Goal: Task Accomplishment & Management: Use online tool/utility

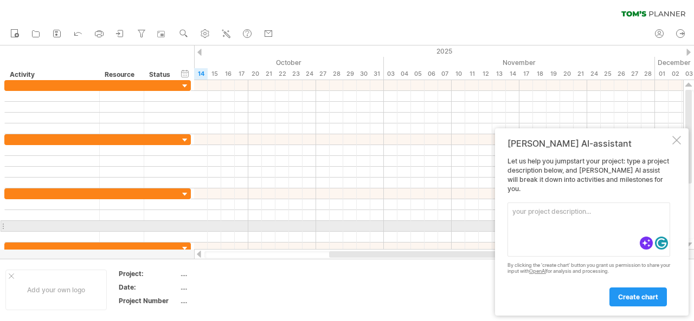
click at [530, 229] on textarea at bounding box center [588, 230] width 163 height 54
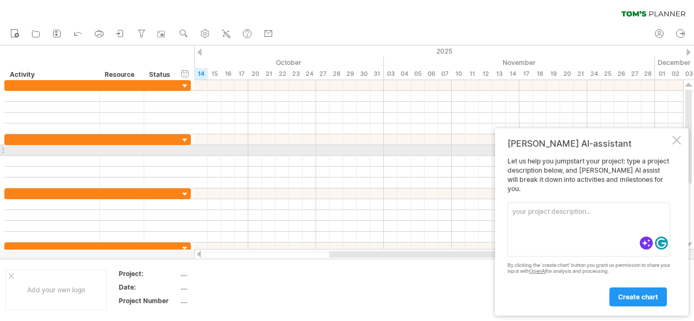
click at [675, 145] on div at bounding box center [676, 140] width 9 height 9
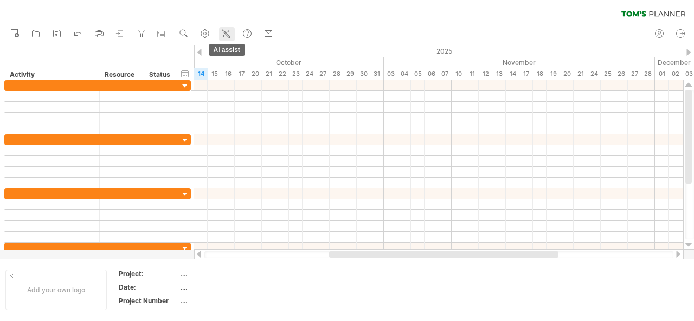
click at [228, 36] on icon at bounding box center [226, 33] width 11 height 11
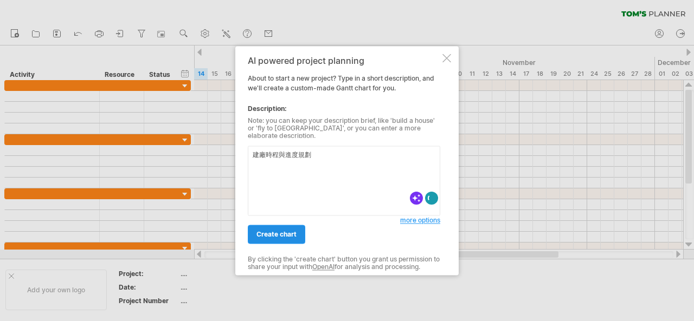
click at [278, 230] on span "create chart" at bounding box center [276, 234] width 40 height 8
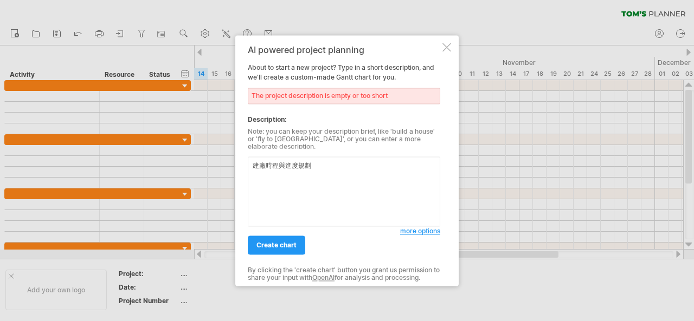
click at [334, 168] on textarea "建廠時程與進度規劃" at bounding box center [344, 192] width 192 height 70
click at [255, 163] on textarea "建廠時程與進度規劃" at bounding box center [344, 192] width 192 height 70
paste textarea "建廠時程與進度規劃"
drag, startPoint x: 316, startPoint y: 174, endPoint x: 242, endPoint y: 172, distance: 74.3
click at [242, 172] on div "AI powered project planning About to start a new project? Type in a short descr…" at bounding box center [346, 160] width 223 height 251
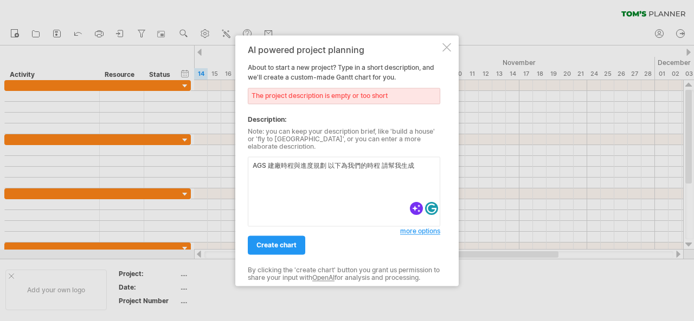
paste textarea "[DATE]開始申辦公司到[DATE] 2025年10-11月 場地確認 [DATE]中開始到[DATE]機台設備訂購及安裝 [DATE]辦公室人員培訓 [D…"
click at [414, 163] on textarea "AGS 建廠時程與進度規劃 以下為我們的時程 請幫我生成 [DATE]開始申辦公司到[DATE] 2025年10-11月 場地確認 [DATE]中開始到[DA…" at bounding box center [344, 192] width 192 height 70
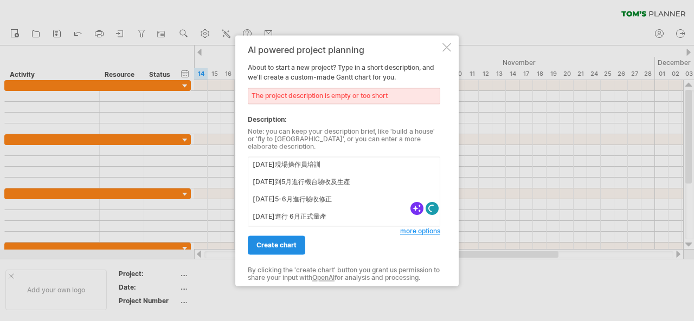
type textarea "AGS 建廠時程與進度規劃 以下為我們的時程 請幫我生成 [DATE]開始申辦公司到[DATE] 2025年10-11月 場地確認 [DATE]中開始到[DA…"
click at [287, 248] on link "create chart" at bounding box center [276, 245] width 57 height 19
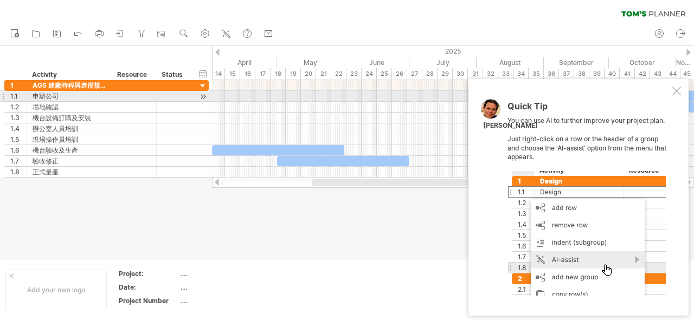
click at [672, 92] on div at bounding box center [676, 91] width 9 height 9
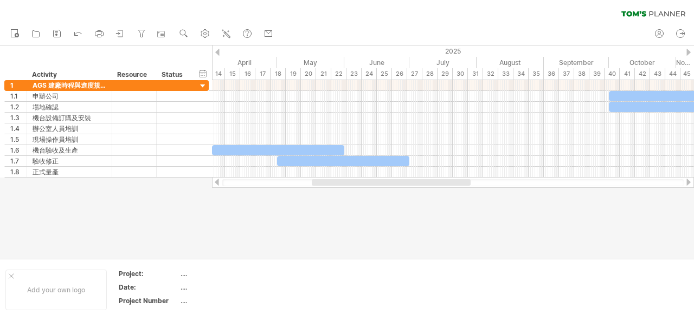
drag, startPoint x: 432, startPoint y: 186, endPoint x: 518, endPoint y: 178, distance: 86.5
click at [518, 178] on div at bounding box center [453, 182] width 482 height 11
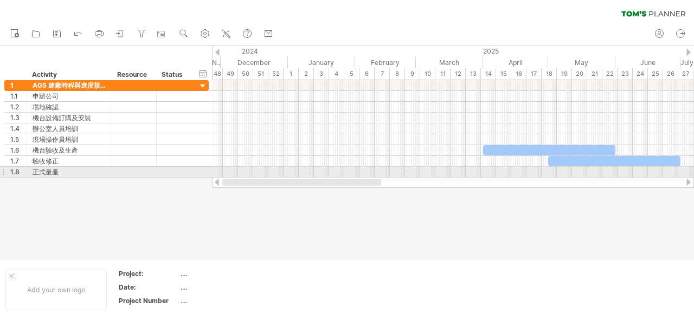
drag, startPoint x: 466, startPoint y: 180, endPoint x: 361, endPoint y: 173, distance: 105.4
click at [361, 173] on div "Trying to reach [DOMAIN_NAME] Connected again... 0% clear filter new 1" at bounding box center [347, 160] width 694 height 321
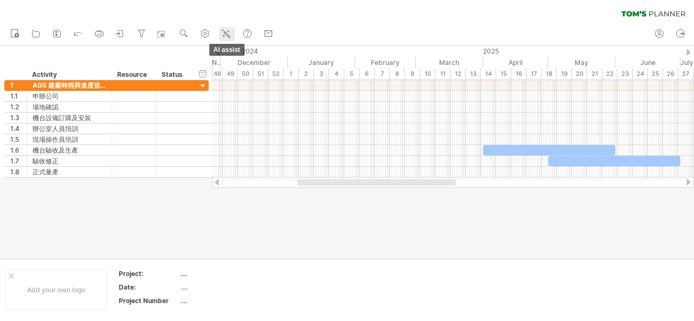
click at [224, 32] on icon at bounding box center [227, 34] width 6 height 6
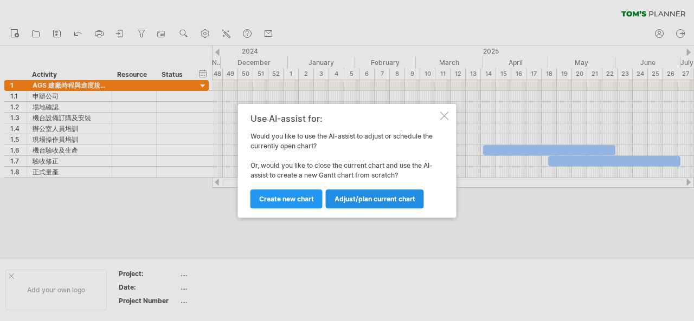
click at [351, 196] on span "Adjust/plan current chart" at bounding box center [374, 199] width 81 height 8
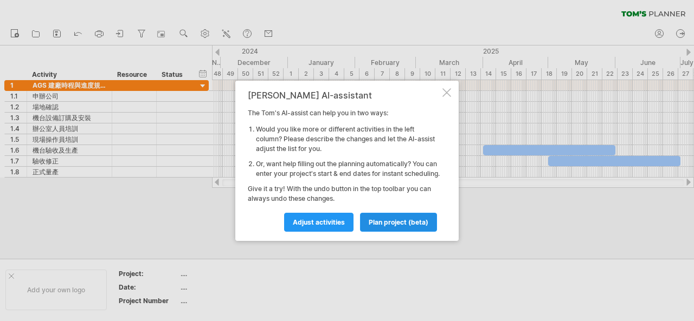
click at [387, 226] on span "plan project (beta)" at bounding box center [398, 222] width 60 height 8
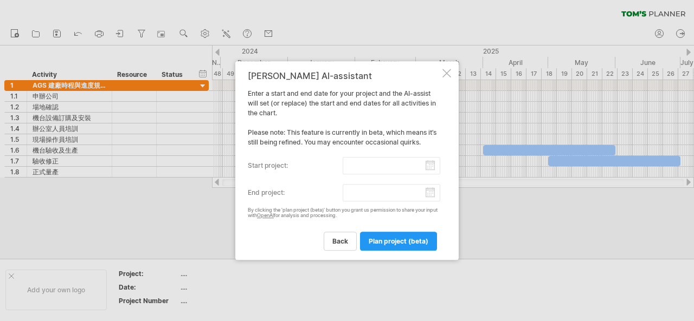
click at [447, 76] on div at bounding box center [446, 73] width 9 height 9
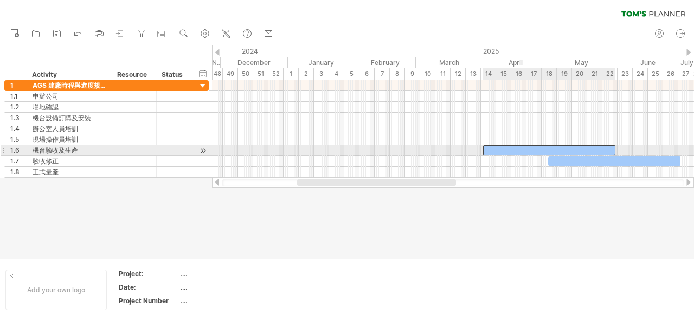
click at [496, 149] on div at bounding box center [549, 150] width 132 height 10
drag, startPoint x: 545, startPoint y: 149, endPoint x: 568, endPoint y: 147, distance: 22.8
click at [568, 147] on div at bounding box center [572, 150] width 132 height 10
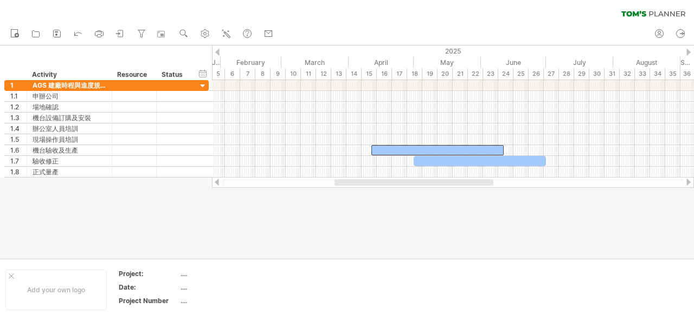
drag, startPoint x: 427, startPoint y: 182, endPoint x: 464, endPoint y: 178, distance: 37.5
click at [464, 178] on div at bounding box center [453, 182] width 482 height 11
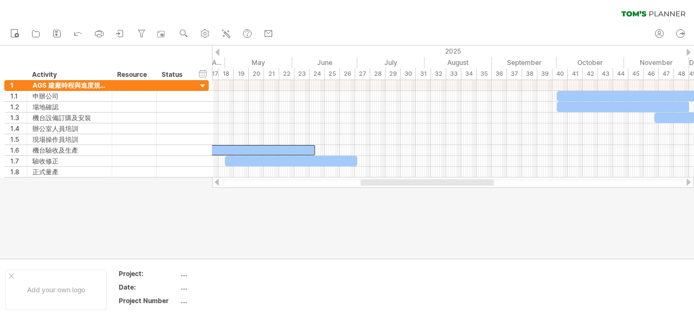
drag, startPoint x: 416, startPoint y: 183, endPoint x: 473, endPoint y: 184, distance: 56.9
click at [473, 184] on div at bounding box center [426, 182] width 133 height 7
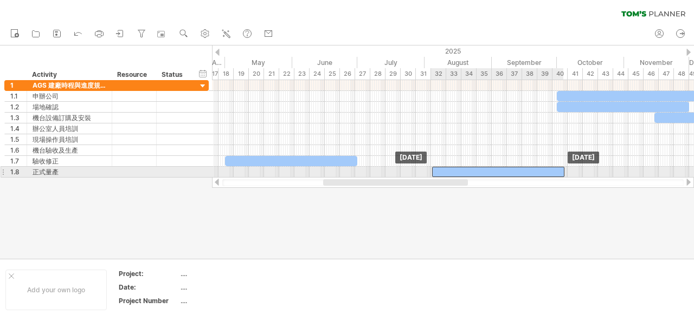
drag, startPoint x: 302, startPoint y: 147, endPoint x: 551, endPoint y: 174, distance: 250.1
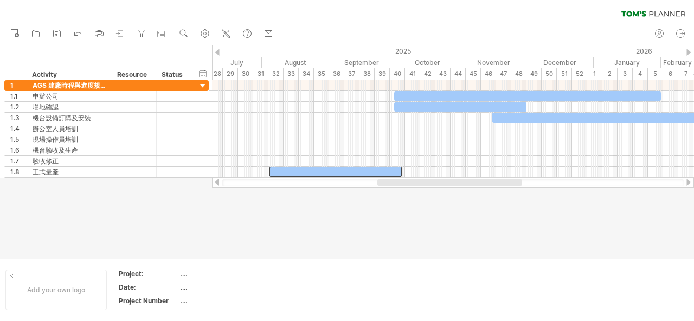
drag, startPoint x: 436, startPoint y: 182, endPoint x: 490, endPoint y: 185, distance: 54.3
click at [490, 185] on div at bounding box center [449, 182] width 145 height 7
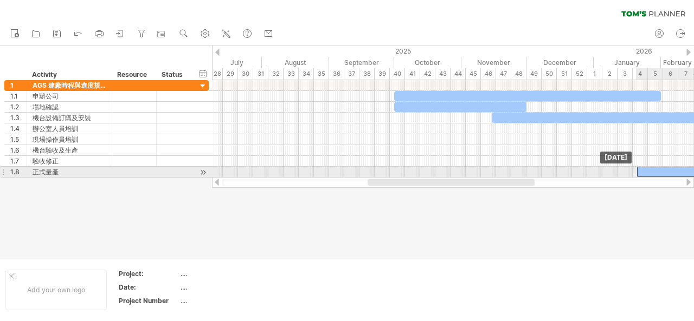
drag, startPoint x: 314, startPoint y: 170, endPoint x: 681, endPoint y: 174, distance: 366.9
click at [681, 174] on div at bounding box center [703, 172] width 132 height 10
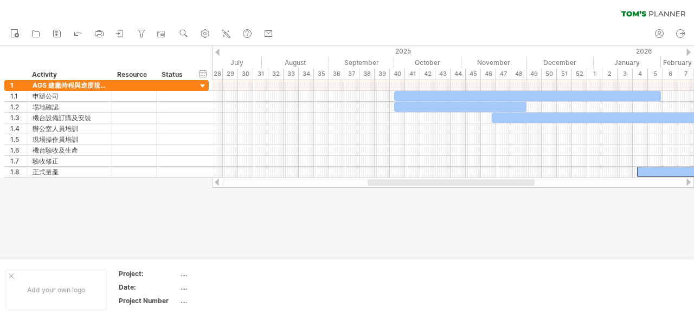
drag, startPoint x: 481, startPoint y: 187, endPoint x: 522, endPoint y: 184, distance: 41.3
click at [522, 184] on div at bounding box center [453, 182] width 482 height 11
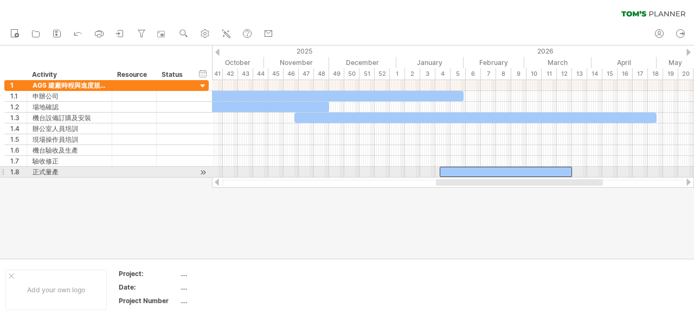
drag, startPoint x: 512, startPoint y: 185, endPoint x: 580, endPoint y: 176, distance: 68.8
click at [580, 176] on div "Trying to reach [DOMAIN_NAME] Connected again... 0% clear filter new 1" at bounding box center [347, 160] width 694 height 321
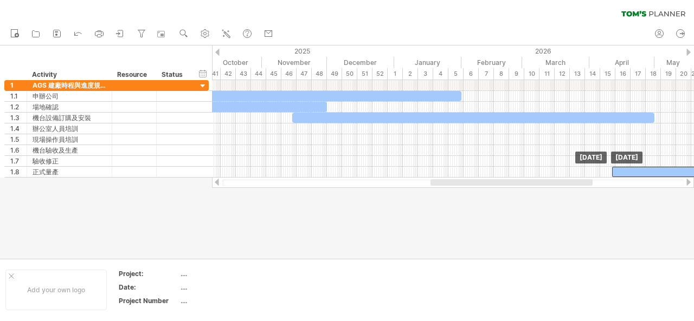
drag, startPoint x: 519, startPoint y: 170, endPoint x: 693, endPoint y: 179, distance: 174.2
click at [693, 179] on div "Trying to reach [DOMAIN_NAME] Connected again... 0% clear filter new 1" at bounding box center [347, 160] width 694 height 321
click at [690, 185] on div at bounding box center [688, 182] width 9 height 7
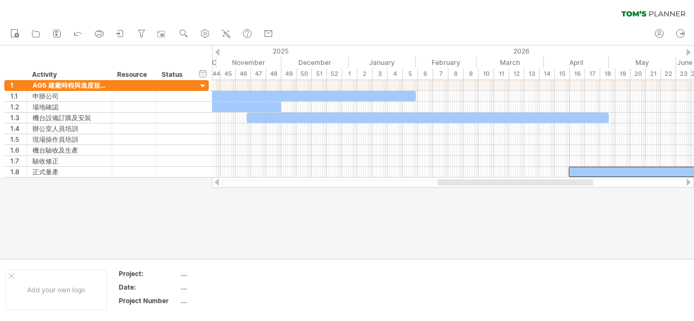
click at [690, 185] on div at bounding box center [688, 182] width 9 height 7
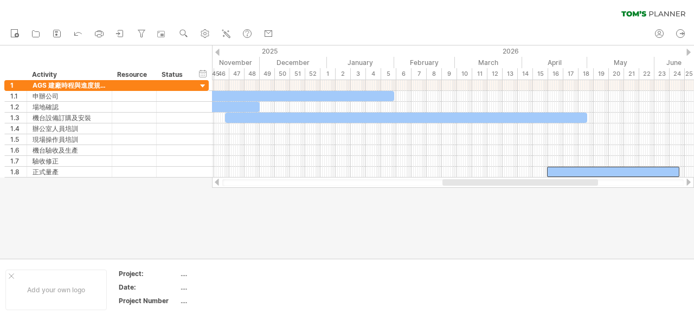
click at [690, 185] on div at bounding box center [688, 182] width 9 height 7
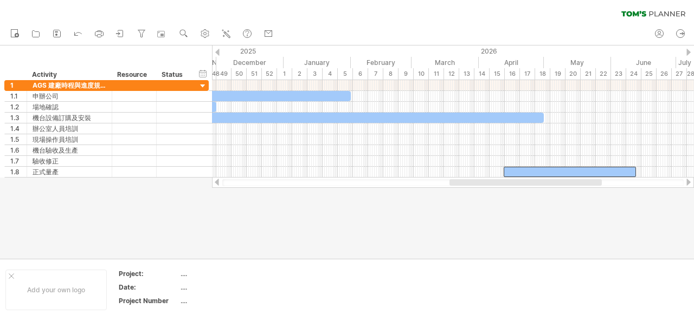
click at [690, 185] on div at bounding box center [688, 182] width 9 height 7
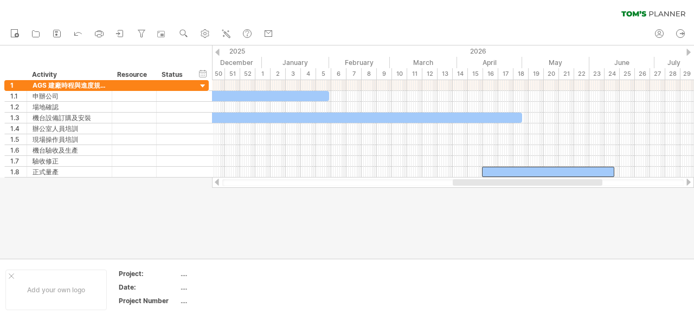
click at [690, 185] on div at bounding box center [688, 182] width 9 height 7
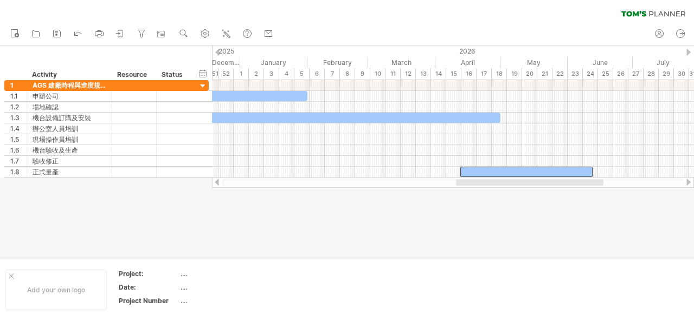
click at [690, 185] on div at bounding box center [688, 182] width 9 height 7
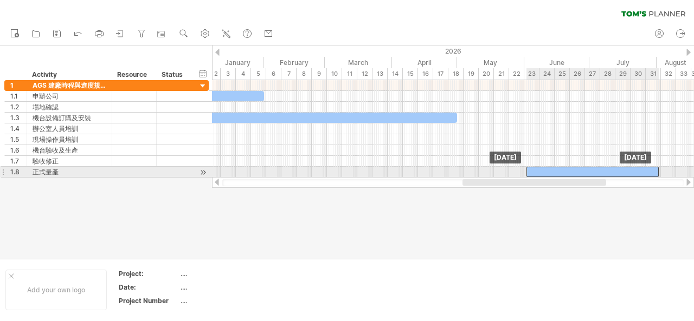
drag, startPoint x: 515, startPoint y: 170, endPoint x: 624, endPoint y: 172, distance: 109.5
click at [624, 172] on div at bounding box center [592, 172] width 132 height 10
drag, startPoint x: 547, startPoint y: 169, endPoint x: 541, endPoint y: 170, distance: 6.1
click at [541, 170] on div at bounding box center [587, 172] width 132 height 10
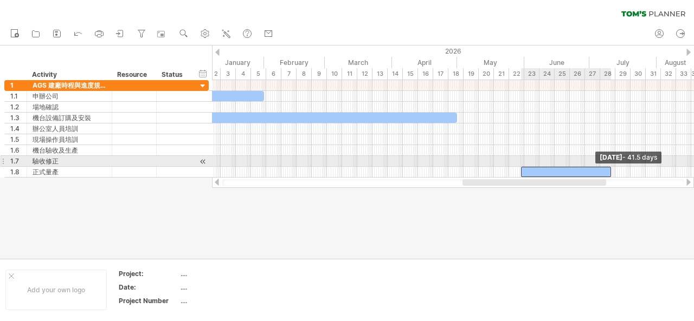
drag, startPoint x: 652, startPoint y: 171, endPoint x: 610, endPoint y: 161, distance: 43.5
click at [610, 161] on div "[DATE] - 41.5 days [DATE]" at bounding box center [453, 129] width 482 height 98
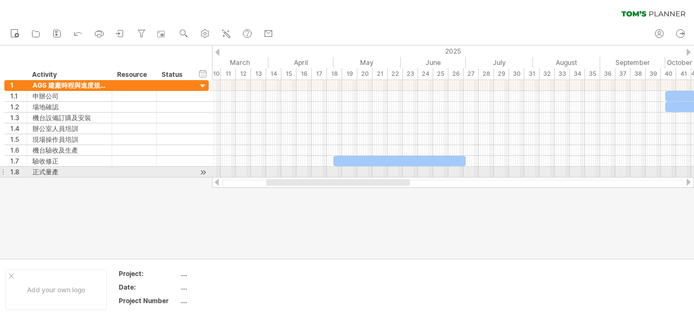
drag, startPoint x: 590, startPoint y: 183, endPoint x: 393, endPoint y: 176, distance: 196.3
click at [393, 176] on div "Trying to reach [DOMAIN_NAME] Connected again... 0% clear filter new 1" at bounding box center [347, 160] width 694 height 321
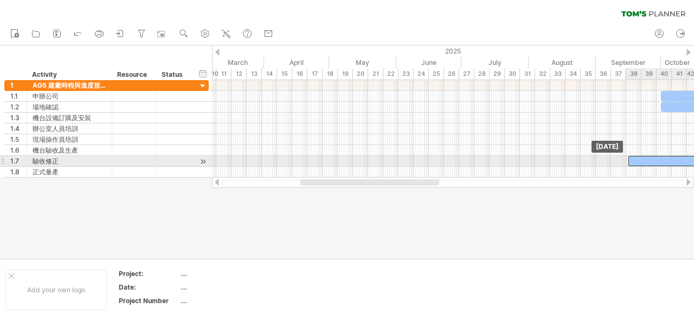
drag, startPoint x: 397, startPoint y: 161, endPoint x: 693, endPoint y: 163, distance: 296.4
click at [693, 163] on div at bounding box center [694, 161] width 132 height 10
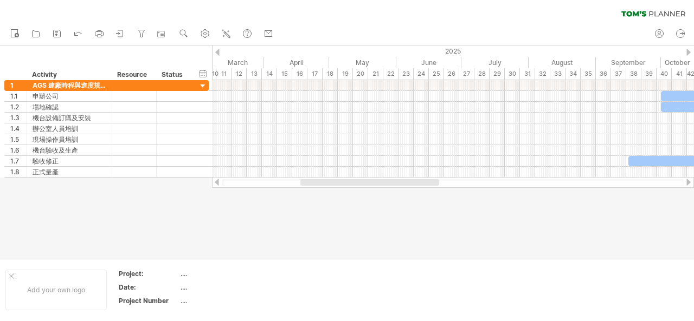
click at [686, 181] on div at bounding box center [688, 182] width 9 height 7
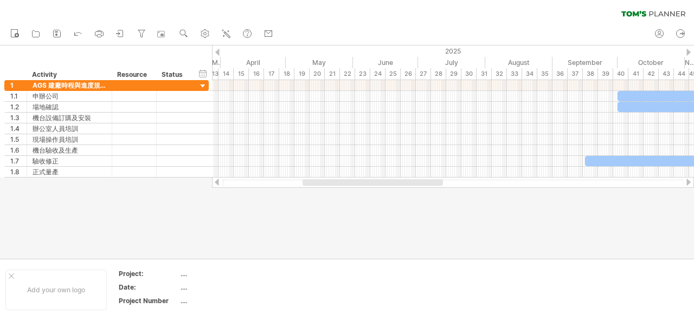
click at [686, 181] on div at bounding box center [688, 182] width 9 height 7
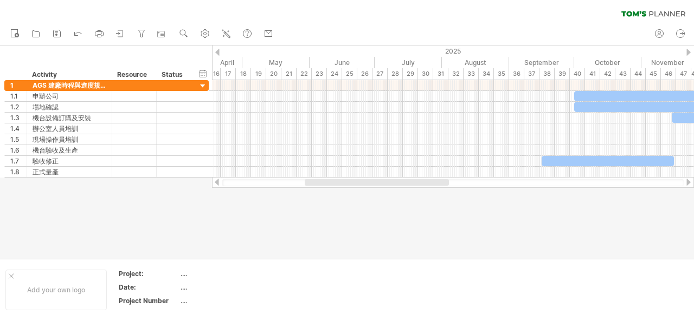
click at [686, 181] on div at bounding box center [688, 182] width 9 height 7
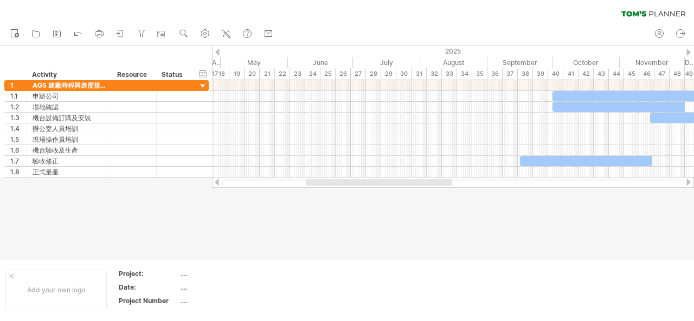
click at [686, 181] on div at bounding box center [688, 182] width 9 height 7
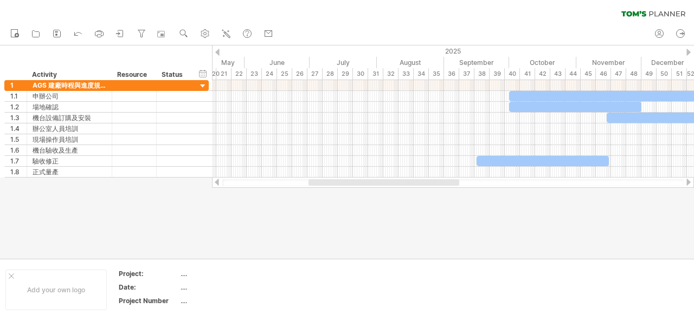
click at [686, 181] on div at bounding box center [688, 182] width 9 height 7
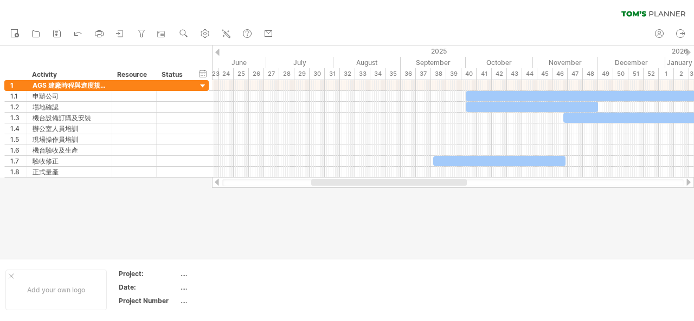
click at [686, 181] on div at bounding box center [688, 182] width 9 height 7
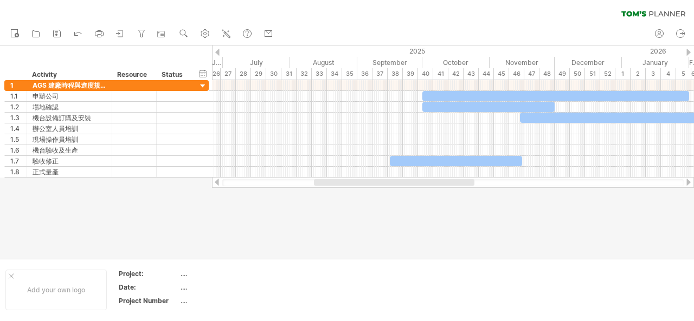
click at [686, 181] on div at bounding box center [688, 182] width 9 height 7
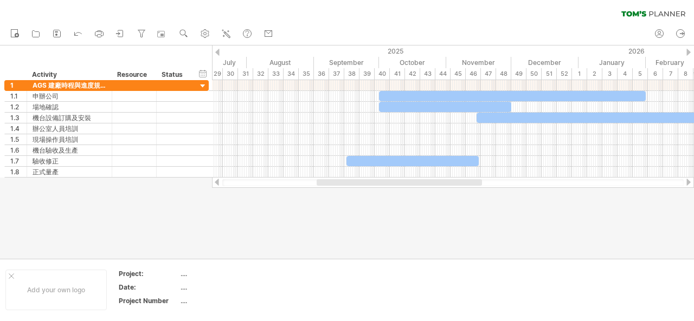
click at [686, 181] on div at bounding box center [688, 182] width 9 height 7
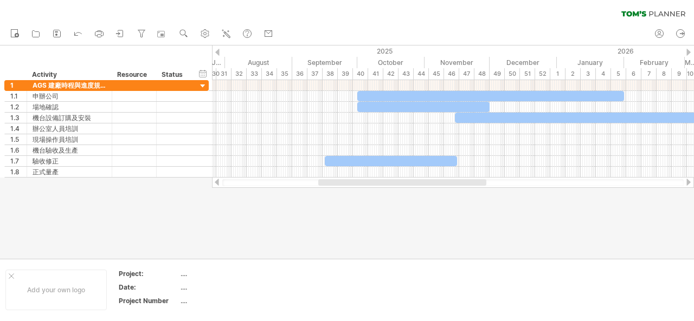
click at [686, 181] on div at bounding box center [688, 182] width 9 height 7
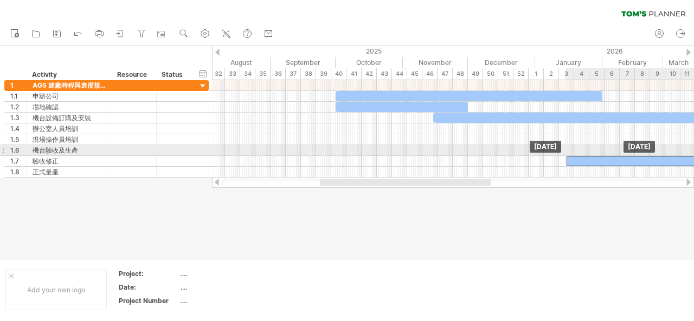
drag, startPoint x: 417, startPoint y: 158, endPoint x: 679, endPoint y: 156, distance: 262.8
click at [679, 156] on div at bounding box center [632, 161] width 132 height 10
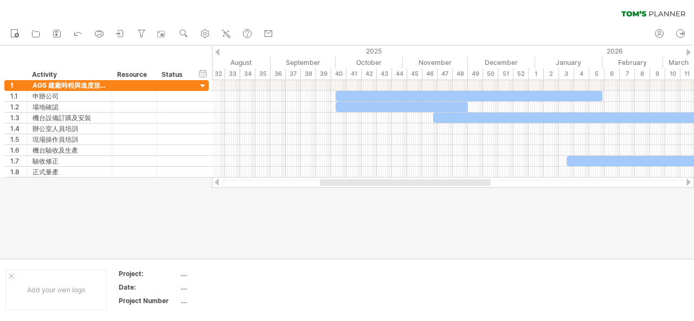
click at [683, 179] on div at bounding box center [453, 182] width 482 height 11
click at [684, 181] on div at bounding box center [688, 182] width 9 height 7
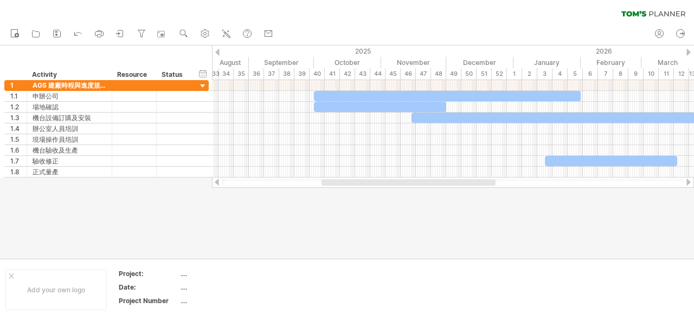
click at [686, 182] on div at bounding box center [688, 182] width 9 height 7
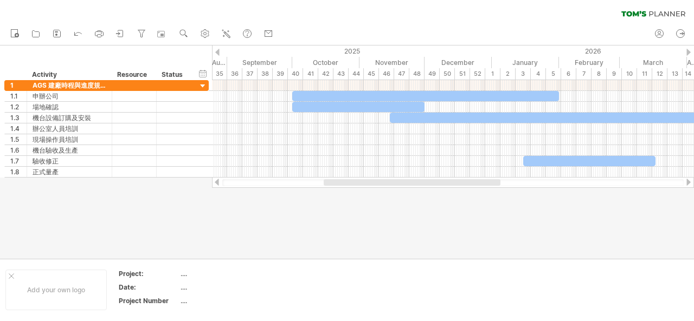
click at [686, 182] on div at bounding box center [688, 182] width 9 height 7
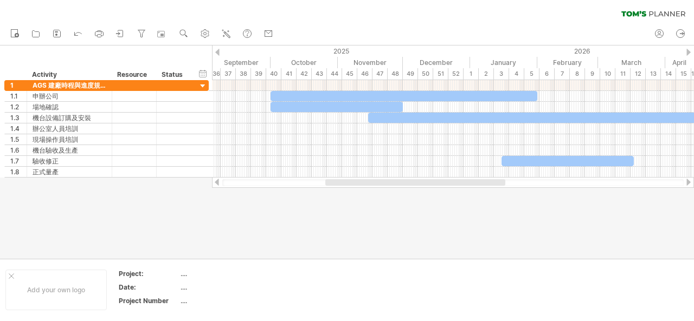
click at [686, 182] on div at bounding box center [688, 182] width 9 height 7
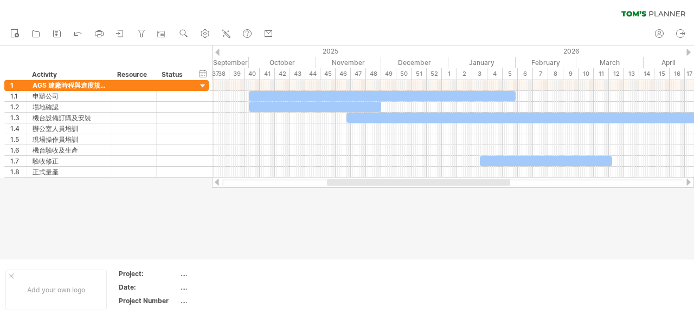
click at [686, 182] on div at bounding box center [688, 182] width 9 height 7
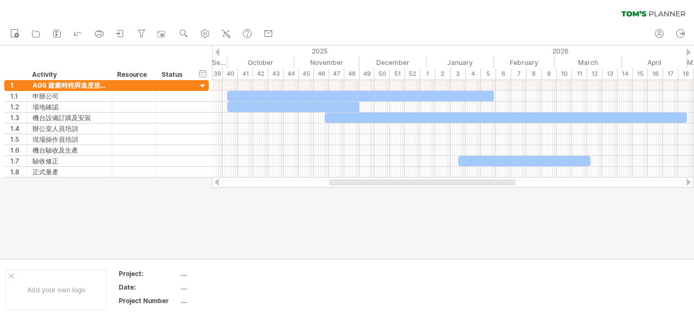
click at [686, 182] on div at bounding box center [688, 182] width 9 height 7
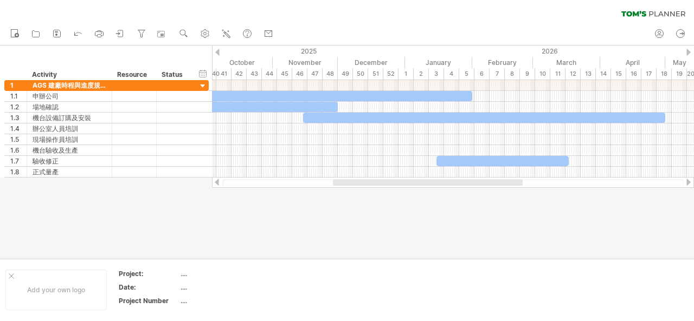
click at [686, 182] on div at bounding box center [688, 182] width 9 height 7
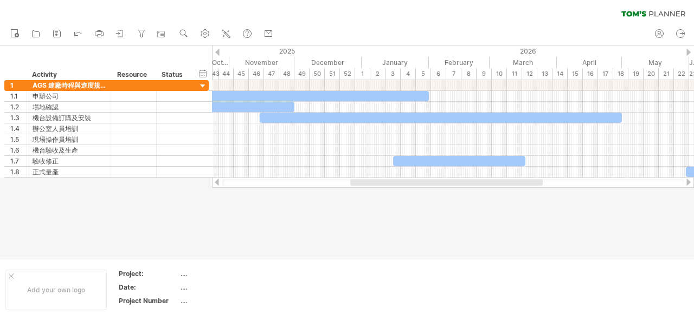
click at [686, 182] on div at bounding box center [688, 182] width 9 height 7
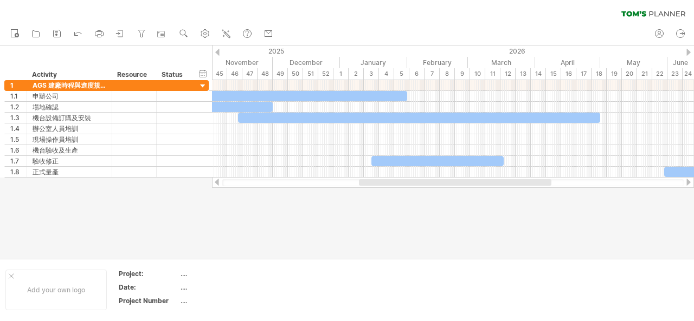
click at [686, 182] on div at bounding box center [688, 182] width 9 height 7
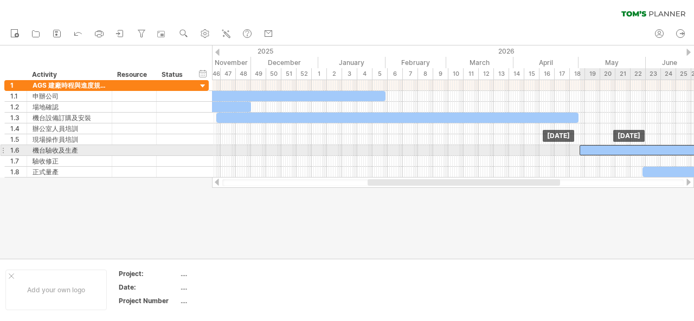
drag, startPoint x: 431, startPoint y: 161, endPoint x: 661, endPoint y: 147, distance: 230.1
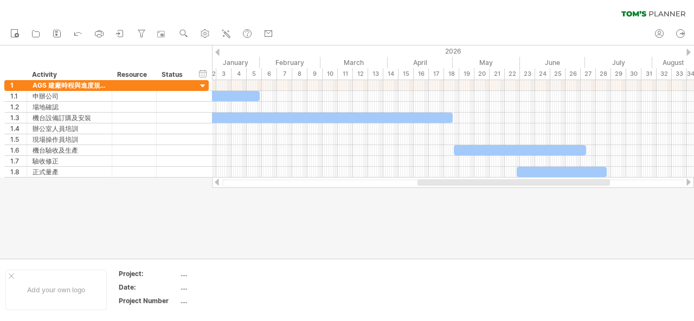
drag, startPoint x: 518, startPoint y: 182, endPoint x: 569, endPoint y: 179, distance: 51.0
click at [569, 180] on div at bounding box center [513, 182] width 192 height 7
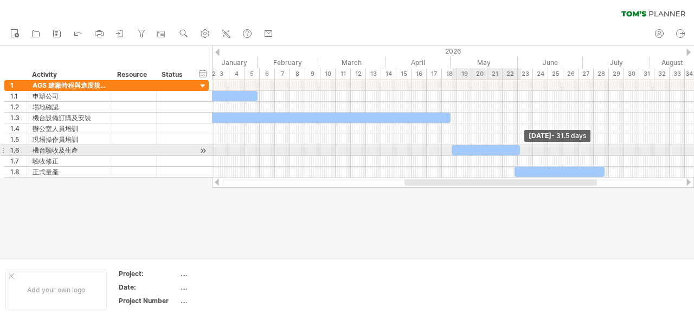
drag, startPoint x: 581, startPoint y: 148, endPoint x: 517, endPoint y: 148, distance: 63.9
click at [517, 148] on div at bounding box center [485, 150] width 68 height 10
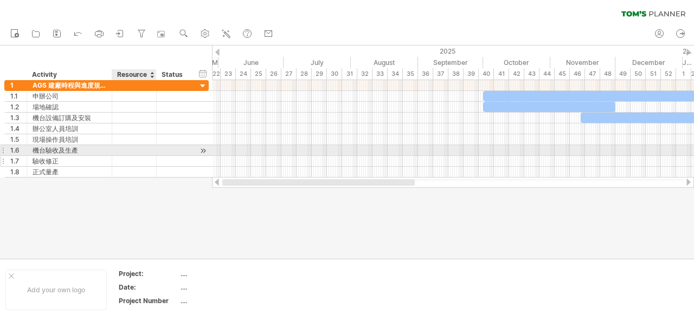
drag, startPoint x: 510, startPoint y: 185, endPoint x: 130, endPoint y: 156, distance: 381.0
click at [130, 156] on div "Trying to reach [DOMAIN_NAME] Connected again... 0% clear filter new 1" at bounding box center [347, 160] width 694 height 321
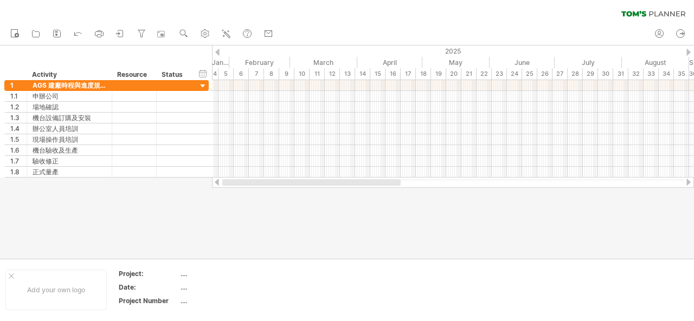
drag, startPoint x: 321, startPoint y: 184, endPoint x: 223, endPoint y: 179, distance: 98.2
click at [223, 179] on div at bounding box center [311, 182] width 178 height 7
drag, startPoint x: 309, startPoint y: 185, endPoint x: 231, endPoint y: 185, distance: 78.0
click at [231, 185] on div at bounding box center [300, 182] width 156 height 7
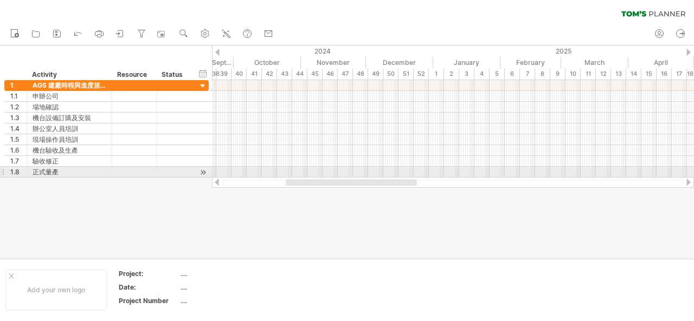
drag, startPoint x: 334, startPoint y: 186, endPoint x: 412, endPoint y: 174, distance: 78.4
click at [412, 174] on div "Trying to reach [DOMAIN_NAME] Connected again... 0% clear filter new 1" at bounding box center [347, 160] width 694 height 321
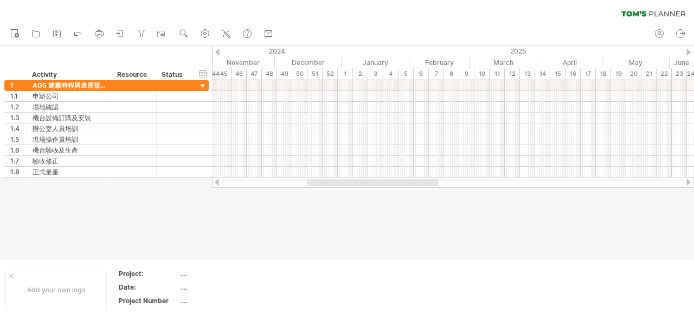
drag, startPoint x: 391, startPoint y: 184, endPoint x: 412, endPoint y: 182, distance: 21.2
click at [412, 182] on div at bounding box center [372, 182] width 131 height 7
drag, startPoint x: 332, startPoint y: 182, endPoint x: 377, endPoint y: 184, distance: 45.0
click at [377, 184] on div at bounding box center [395, 182] width 113 height 7
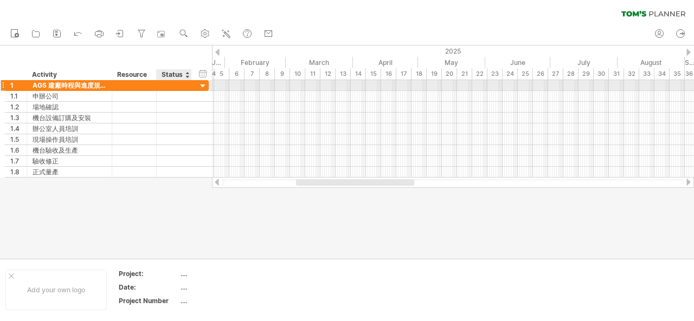
click at [202, 85] on div at bounding box center [203, 86] width 10 height 10
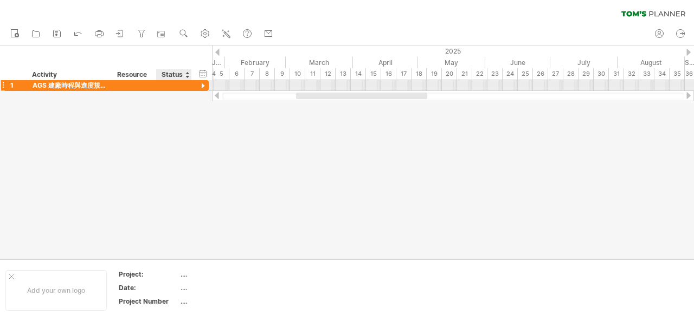
click at [202, 85] on div at bounding box center [203, 86] width 10 height 10
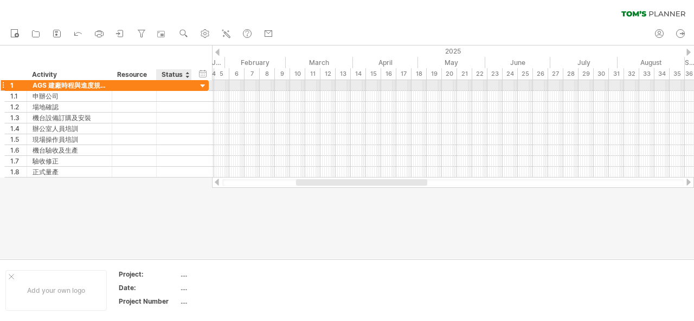
click at [207, 86] on div at bounding box center [203, 86] width 10 height 10
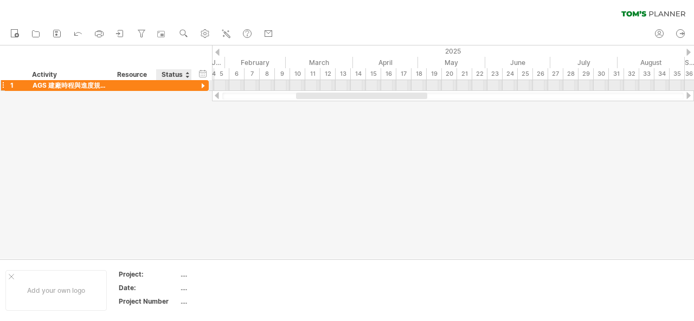
click at [207, 86] on div at bounding box center [203, 86] width 10 height 10
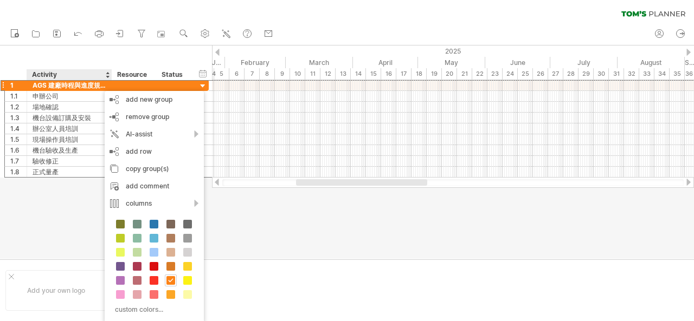
click at [363, 217] on div at bounding box center [347, 152] width 694 height 213
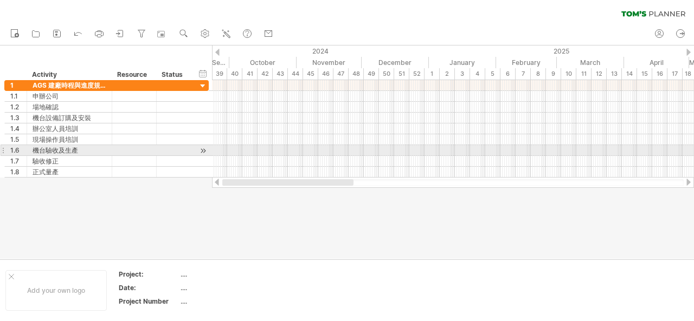
drag, startPoint x: 333, startPoint y: 185, endPoint x: 236, endPoint y: 153, distance: 102.0
click at [236, 153] on div "Trying to reach [DOMAIN_NAME] Connected again... 0% clear filter new 1" at bounding box center [347, 160] width 694 height 321
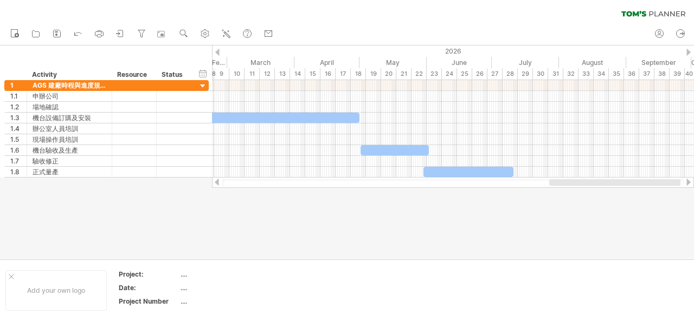
drag, startPoint x: 324, startPoint y: 183, endPoint x: 587, endPoint y: 197, distance: 263.8
click at [587, 197] on div "Trying to reach [DOMAIN_NAME] Connected again... 0% clear filter new 1" at bounding box center [347, 160] width 694 height 321
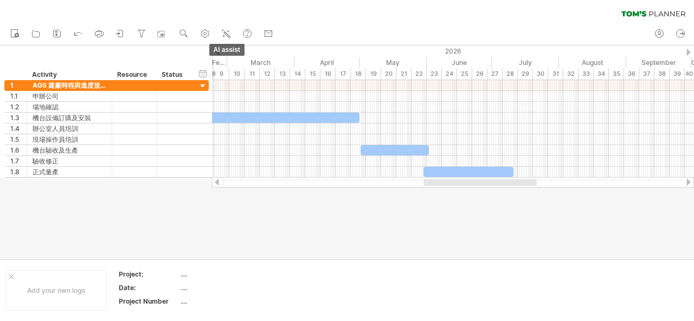
click at [229, 35] on icon at bounding box center [227, 34] width 6 height 6
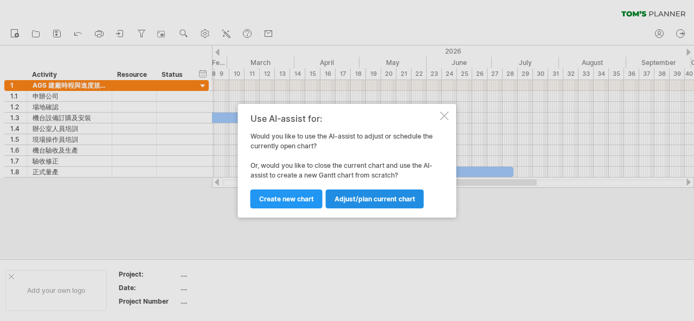
click at [349, 202] on span "Adjust/plan current chart" at bounding box center [374, 199] width 81 height 8
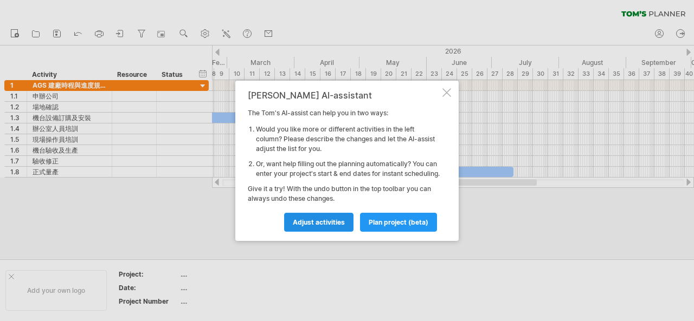
click at [332, 224] on span "Adjust activities" at bounding box center [319, 222] width 52 height 8
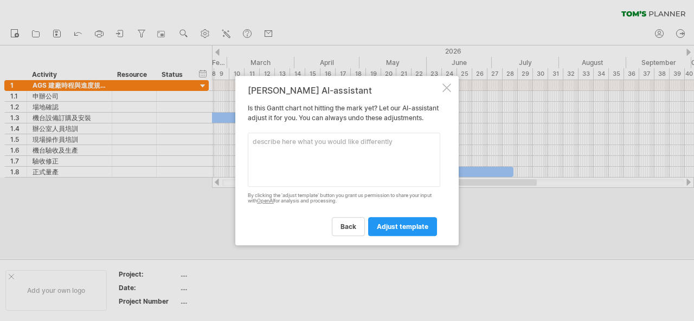
click at [342, 158] on textarea at bounding box center [344, 160] width 192 height 54
click at [316, 157] on textarea at bounding box center [344, 160] width 192 height 54
click at [394, 231] on span "adjust template" at bounding box center [402, 227] width 51 height 8
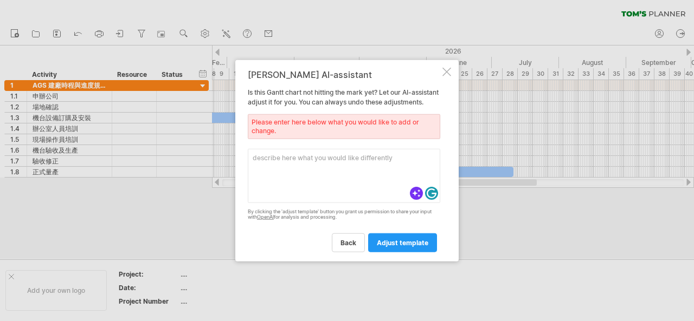
click at [444, 69] on div at bounding box center [446, 71] width 9 height 9
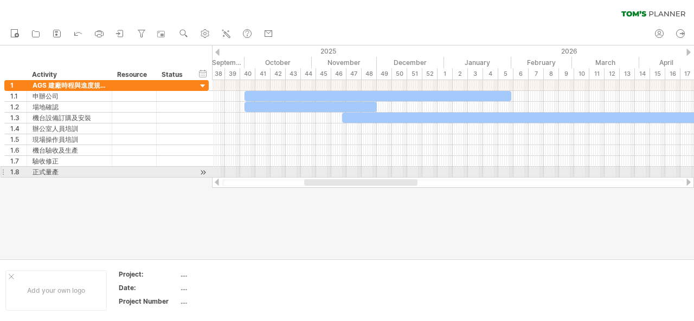
drag, startPoint x: 444, startPoint y: 184, endPoint x: 325, endPoint y: 175, distance: 119.5
click at [325, 175] on div "Trying to reach [DOMAIN_NAME] Connected again... 0% clear filter new 1" at bounding box center [347, 160] width 694 height 321
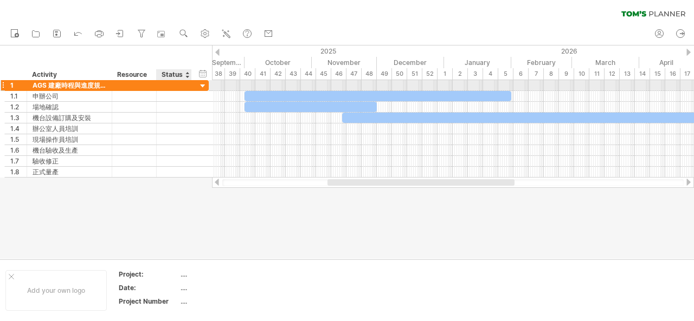
click at [199, 84] on div at bounding box center [203, 86] width 10 height 10
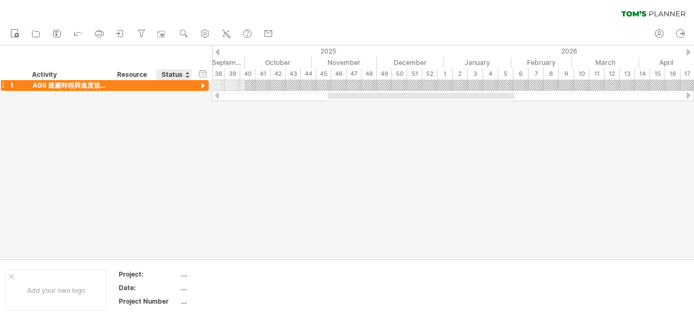
click at [199, 84] on div at bounding box center [203, 86] width 10 height 10
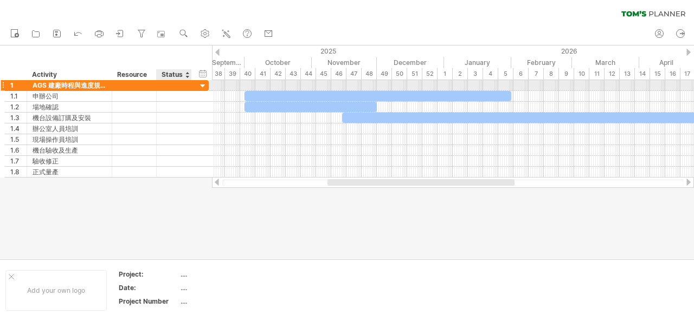
click at [200, 84] on div at bounding box center [203, 86] width 10 height 10
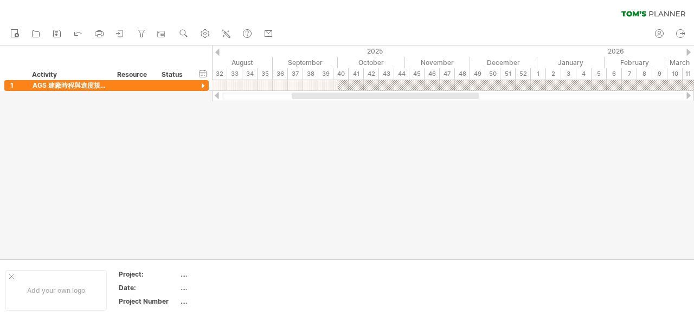
click at [256, 75] on div "Trying to reach [DOMAIN_NAME] Connected again... 0% clear filter new 1" at bounding box center [347, 160] width 694 height 321
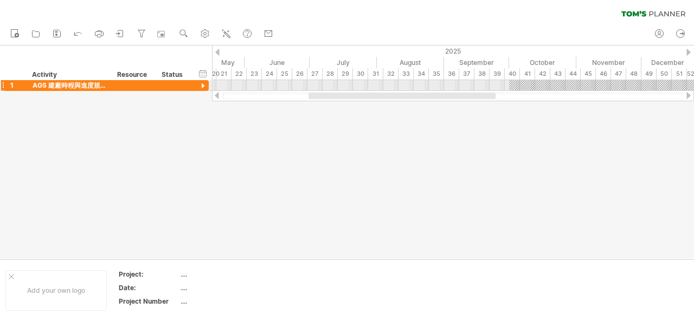
click at [204, 88] on div at bounding box center [203, 86] width 10 height 10
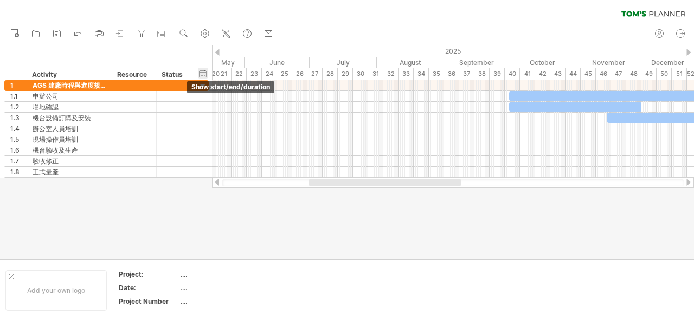
click at [204, 71] on div "hide start/end/duration show start/end/duration" at bounding box center [203, 73] width 10 height 11
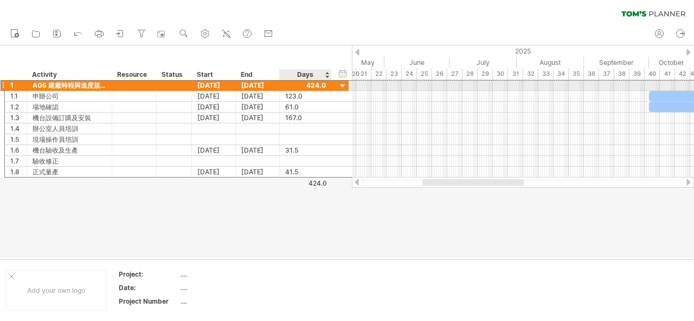
click at [319, 83] on div at bounding box center [305, 85] width 41 height 10
click at [319, 84] on div at bounding box center [305, 85] width 41 height 10
click at [213, 86] on div "[DATE]" at bounding box center [214, 85] width 44 height 10
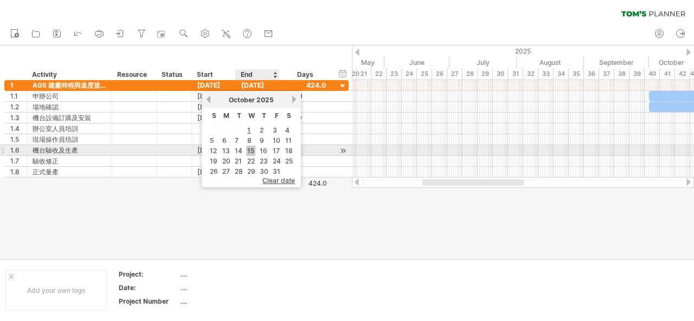
click at [250, 152] on link "15" at bounding box center [250, 151] width 9 height 10
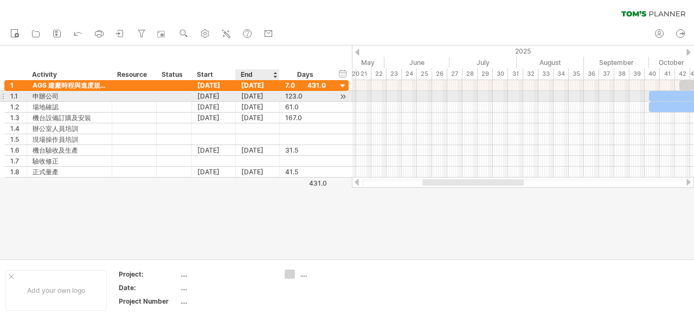
click at [255, 99] on div "[DATE]" at bounding box center [258, 96] width 44 height 10
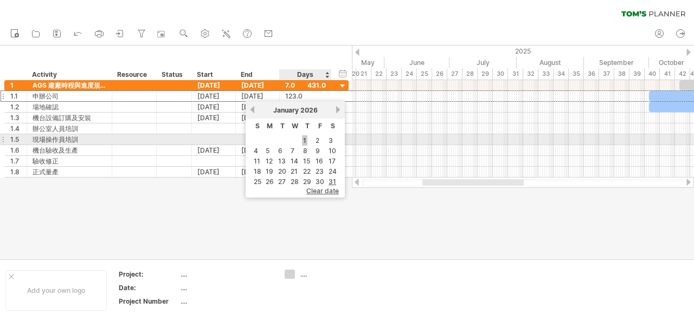
click at [303, 141] on link "1" at bounding box center [304, 140] width 5 height 10
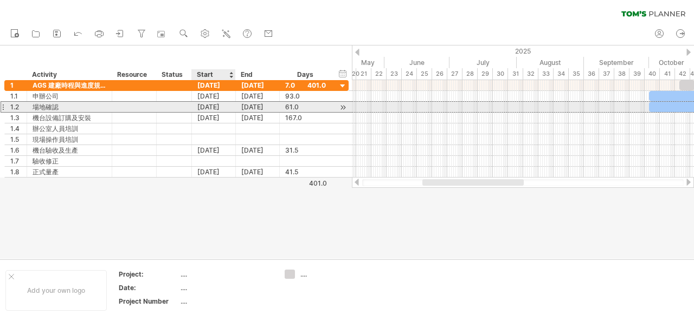
click at [218, 108] on div "[DATE]" at bounding box center [214, 107] width 44 height 10
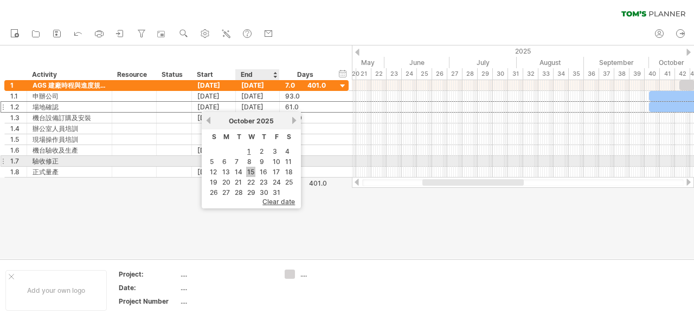
click at [250, 167] on link "15" at bounding box center [250, 172] width 9 height 10
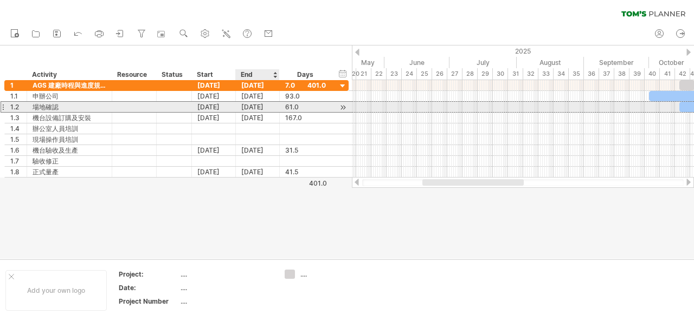
click at [253, 107] on div "[DATE]" at bounding box center [258, 107] width 44 height 10
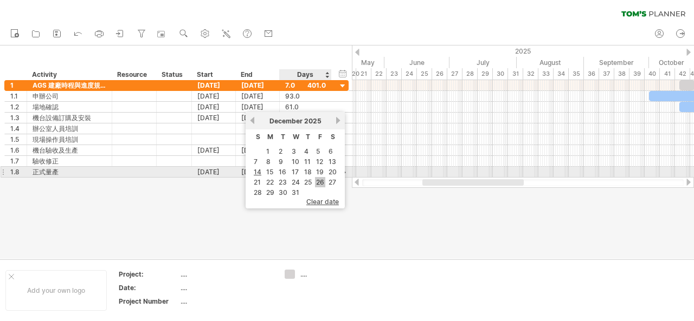
click at [321, 177] on link "26" at bounding box center [320, 182] width 10 height 10
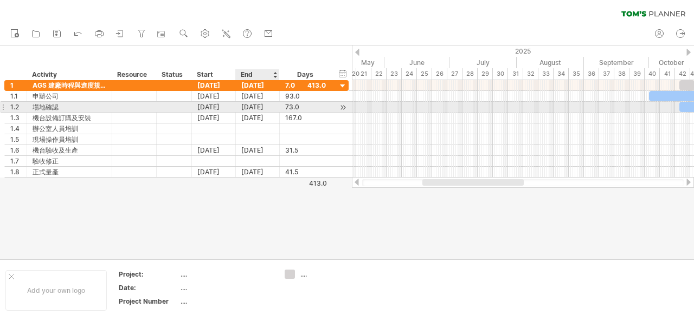
click at [258, 108] on div "[DATE]" at bounding box center [258, 107] width 44 height 10
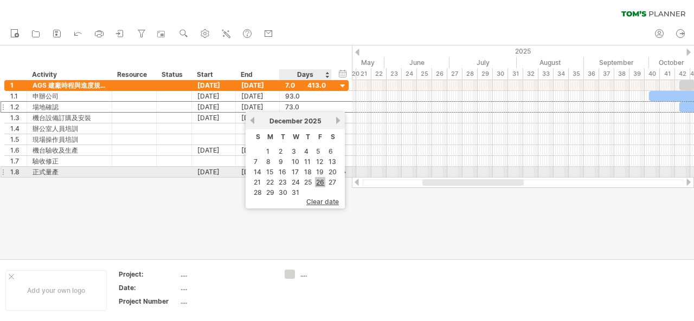
click at [319, 177] on link "26" at bounding box center [320, 182] width 10 height 10
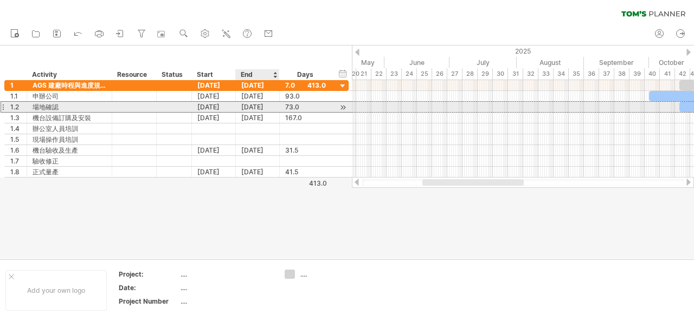
click at [285, 109] on div "73.0" at bounding box center [305, 107] width 41 height 10
click at [218, 109] on div "[DATE]" at bounding box center [214, 107] width 44 height 10
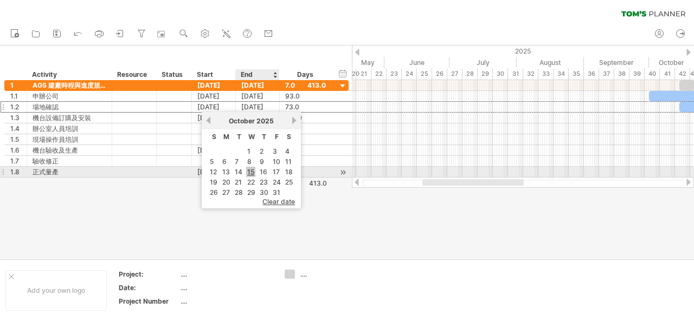
click at [250, 167] on link "15" at bounding box center [250, 172] width 9 height 10
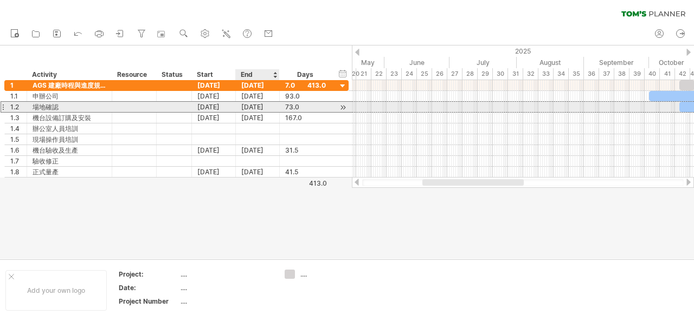
click at [260, 109] on div "[DATE]" at bounding box center [258, 107] width 44 height 10
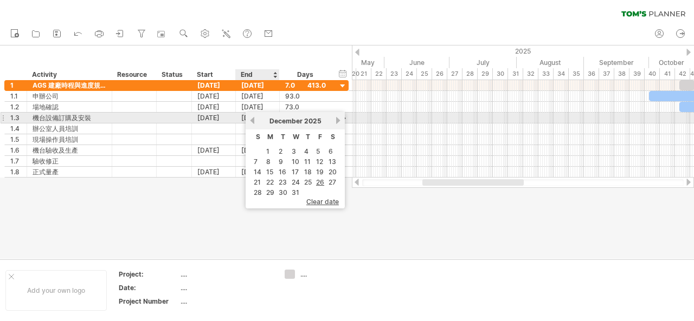
click at [251, 120] on link "previous" at bounding box center [252, 121] width 8 height 8
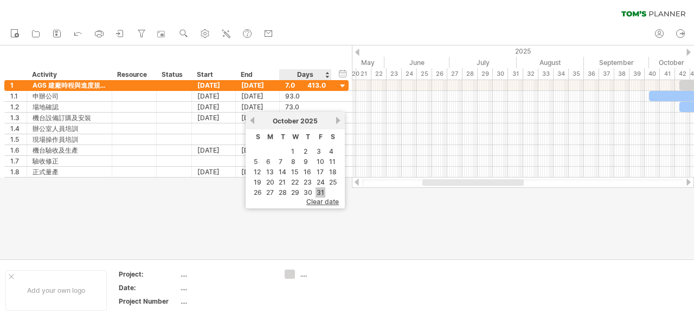
click at [318, 188] on link "31" at bounding box center [320, 192] width 10 height 10
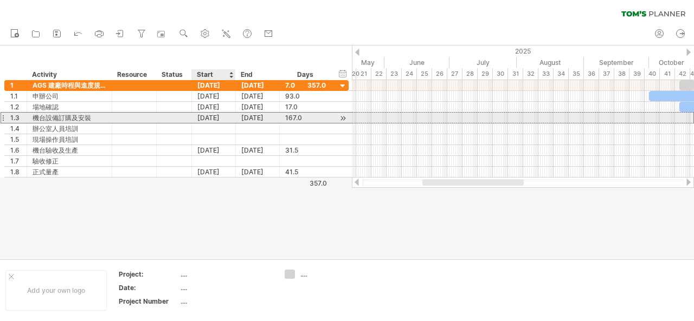
click at [210, 115] on div "[DATE]" at bounding box center [214, 118] width 44 height 10
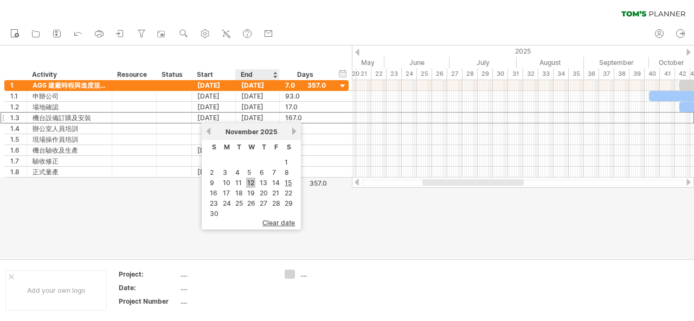
click at [254, 179] on link "12" at bounding box center [250, 183] width 9 height 10
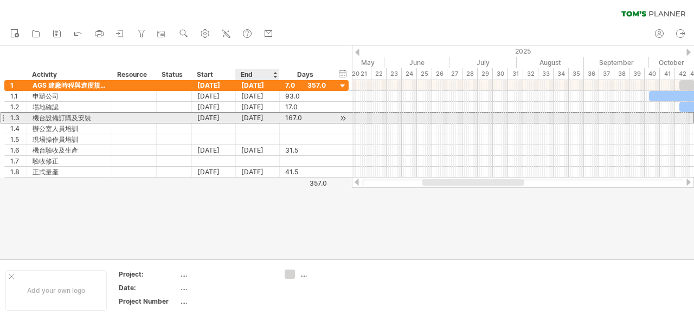
click at [254, 118] on div "[DATE]" at bounding box center [258, 118] width 44 height 10
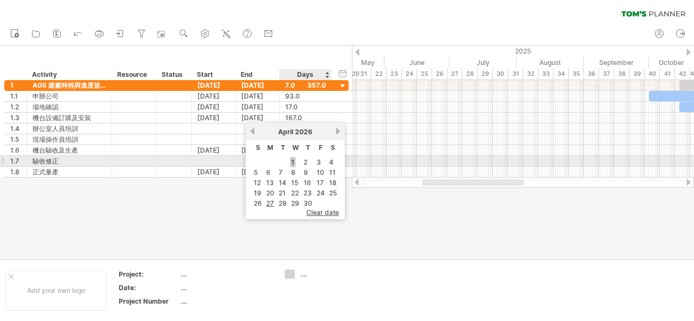
click at [292, 157] on link "1" at bounding box center [292, 162] width 5 height 10
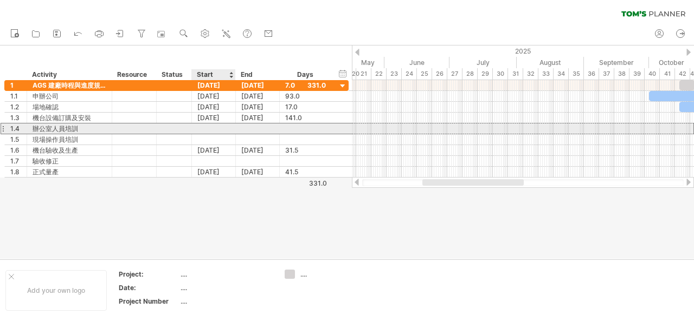
click at [221, 130] on div at bounding box center [214, 129] width 44 height 10
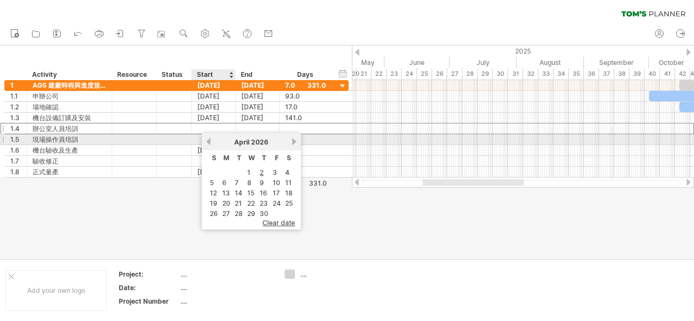
click at [206, 142] on link "previous" at bounding box center [208, 142] width 8 height 8
click at [295, 143] on link "next" at bounding box center [294, 142] width 8 height 8
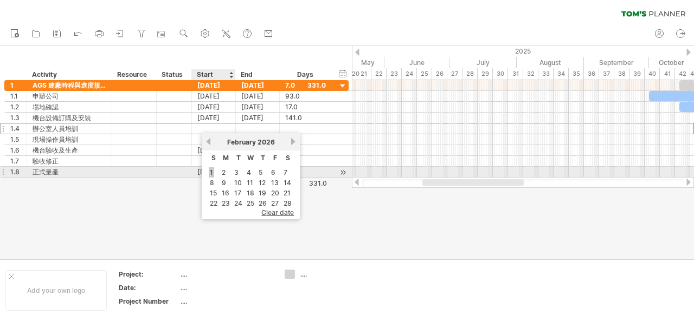
click at [211, 170] on link "1" at bounding box center [211, 172] width 5 height 10
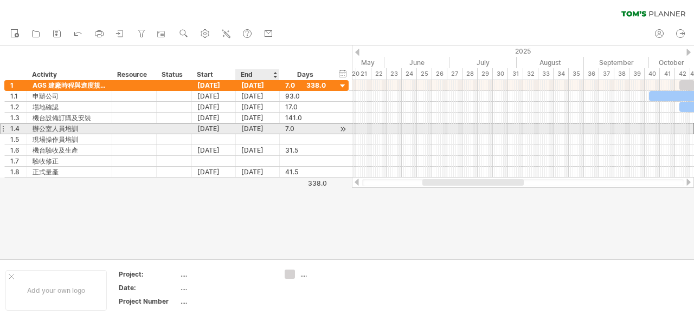
click at [254, 127] on div "[DATE]" at bounding box center [258, 129] width 44 height 10
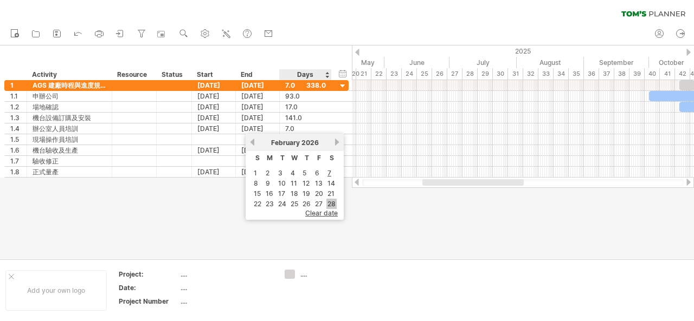
click at [328, 199] on link "28" at bounding box center [331, 204] width 10 height 10
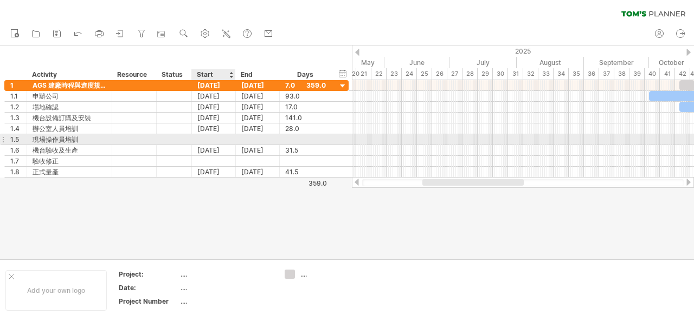
click at [216, 139] on div at bounding box center [214, 139] width 44 height 10
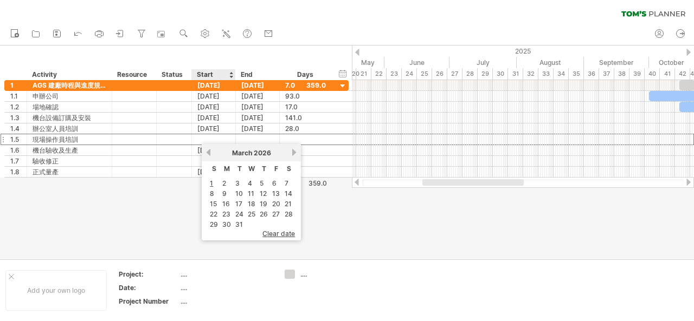
click at [214, 184] on td "1" at bounding box center [213, 183] width 11 height 9
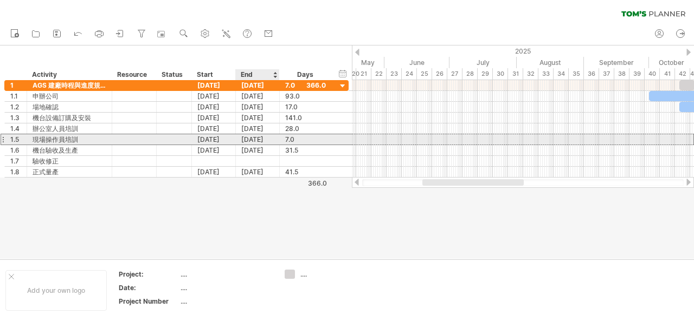
click at [259, 139] on div "[DATE]" at bounding box center [258, 139] width 44 height 10
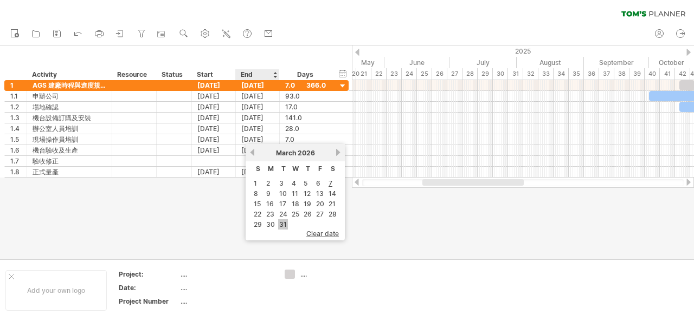
click at [278, 219] on link "31" at bounding box center [283, 224] width 10 height 10
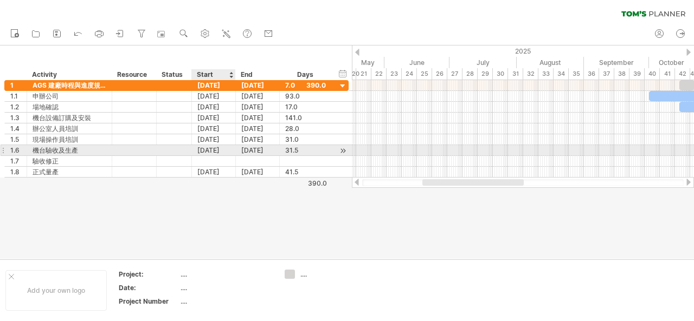
click at [224, 150] on div "[DATE]" at bounding box center [214, 150] width 44 height 10
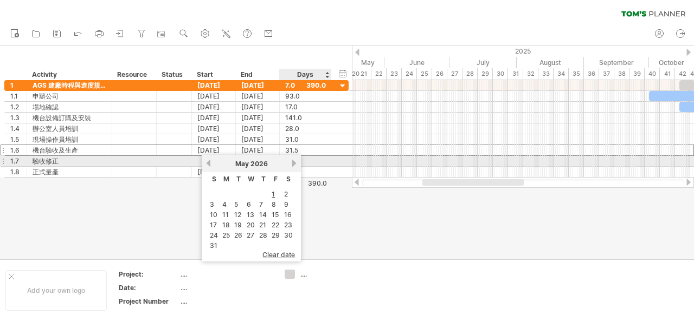
click at [292, 164] on link "next" at bounding box center [294, 163] width 8 height 8
click at [210, 164] on link "previous" at bounding box center [208, 163] width 8 height 8
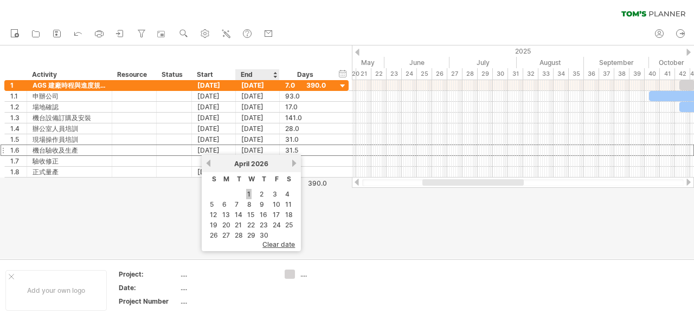
click at [249, 192] on link "1" at bounding box center [248, 194] width 5 height 10
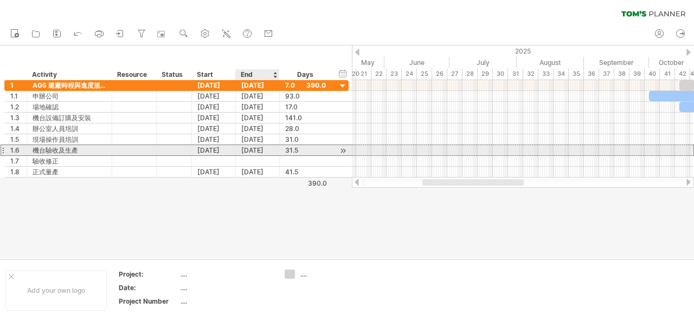
click at [264, 150] on div "[DATE]" at bounding box center [258, 150] width 44 height 10
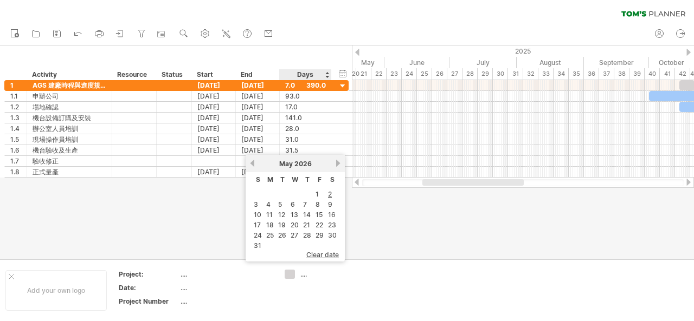
click at [312, 194] on td at bounding box center [306, 194] width 11 height 9
click at [317, 193] on link "1" at bounding box center [316, 194] width 5 height 10
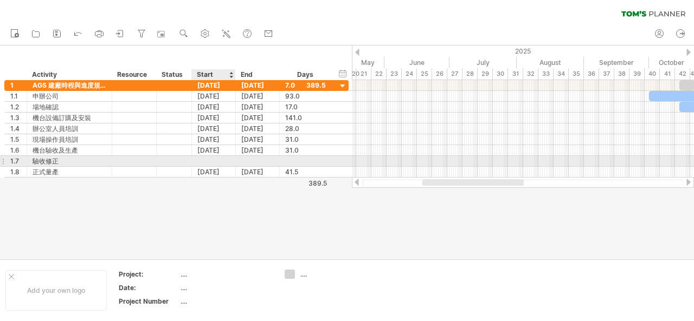
click at [214, 160] on div at bounding box center [214, 161] width 44 height 10
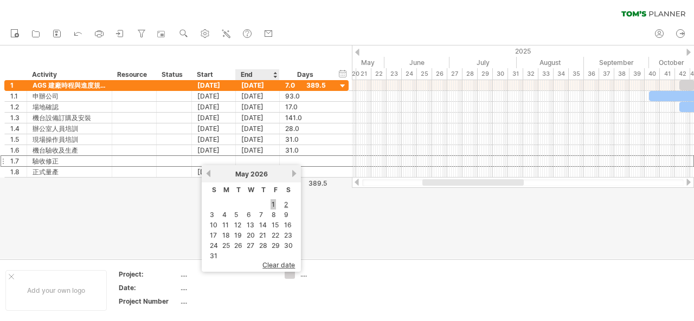
click at [272, 203] on link "1" at bounding box center [272, 204] width 5 height 10
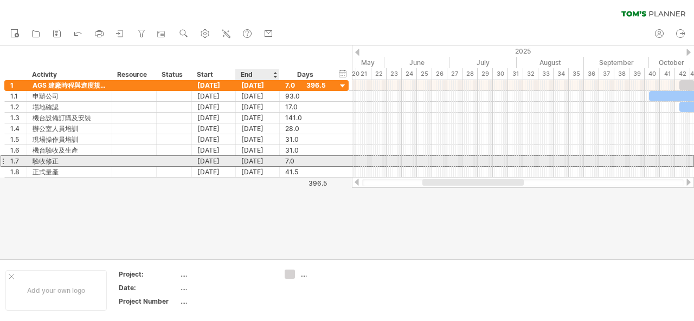
click at [253, 162] on div "[DATE]" at bounding box center [258, 161] width 44 height 10
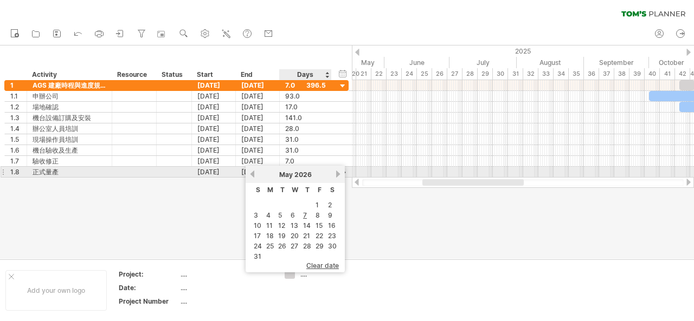
click at [336, 175] on link "next" at bounding box center [338, 174] width 8 height 8
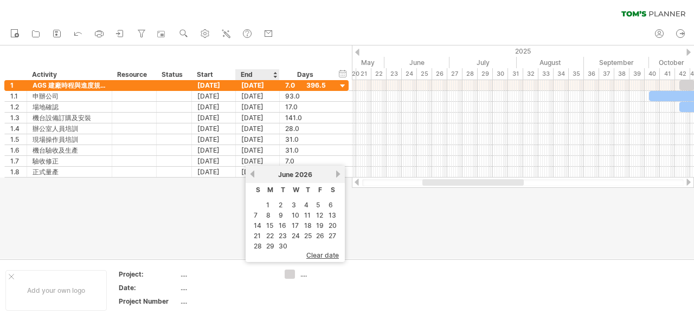
click at [270, 204] on td "1" at bounding box center [269, 204] width 11 height 9
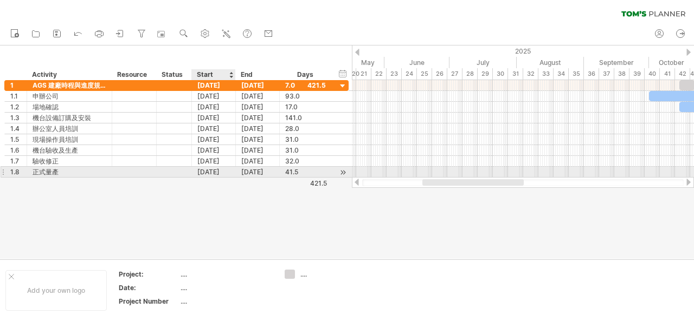
click at [226, 172] on div "[DATE]" at bounding box center [214, 172] width 44 height 10
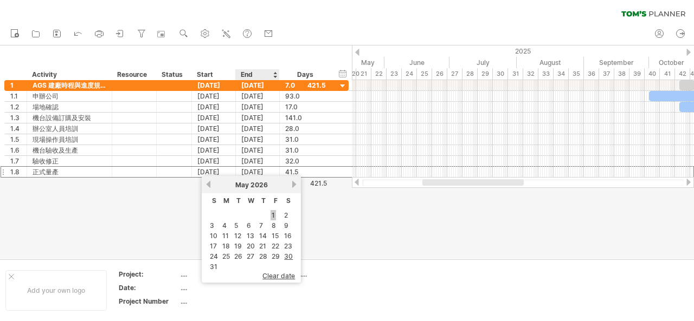
click at [275, 213] on link "1" at bounding box center [272, 215] width 5 height 10
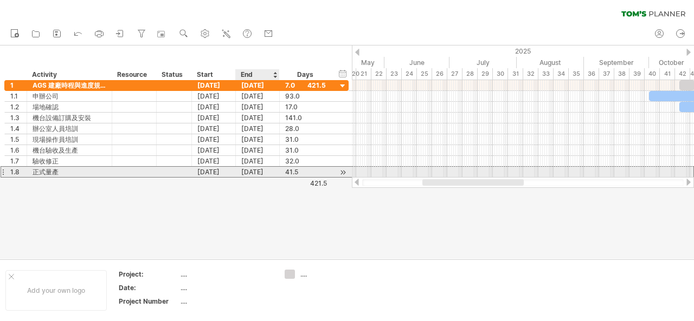
click at [266, 171] on div "[DATE]" at bounding box center [258, 172] width 44 height 10
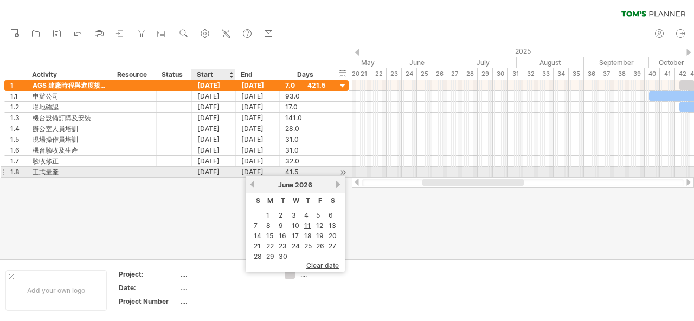
click at [220, 170] on div "[DATE]" at bounding box center [214, 172] width 44 height 10
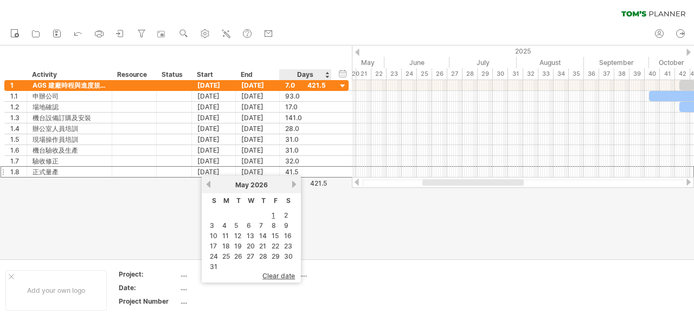
click at [292, 184] on link "next" at bounding box center [294, 184] width 8 height 8
click at [224, 211] on link "1" at bounding box center [223, 215] width 5 height 10
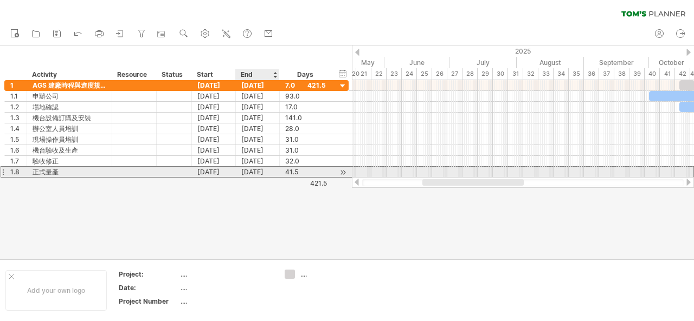
click at [252, 173] on div "[DATE]" at bounding box center [258, 172] width 44 height 10
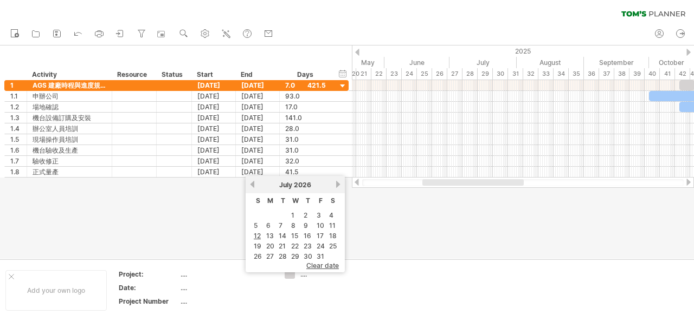
click at [427, 196] on div at bounding box center [347, 152] width 694 height 213
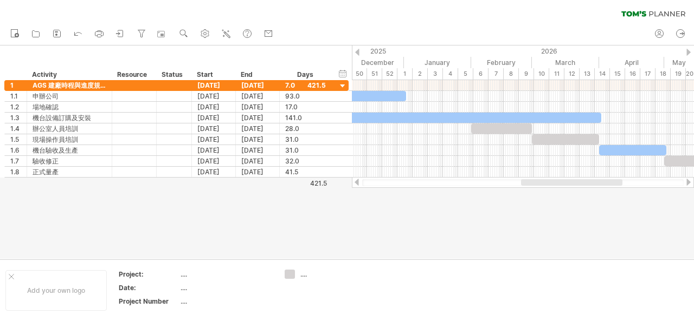
drag, startPoint x: 467, startPoint y: 185, endPoint x: 566, endPoint y: 185, distance: 99.2
click at [566, 185] on div at bounding box center [571, 182] width 101 height 7
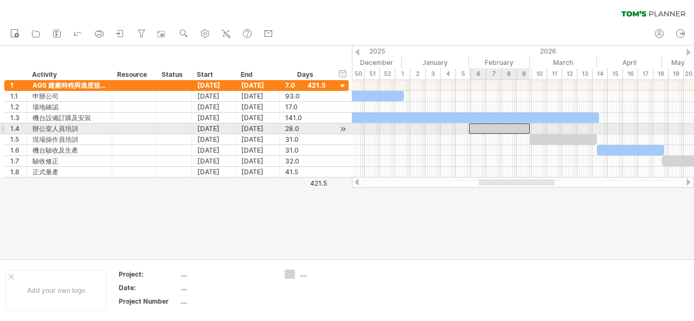
click at [512, 127] on div at bounding box center [499, 129] width 61 height 10
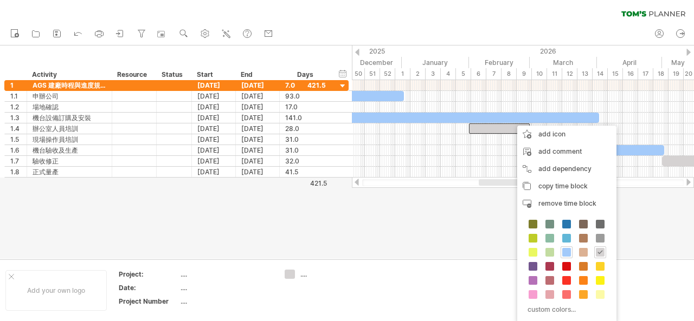
click at [596, 267] on span at bounding box center [600, 266] width 9 height 9
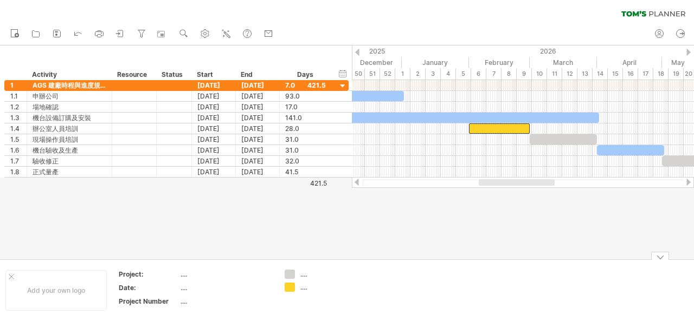
click at [566, 236] on div at bounding box center [347, 152] width 694 height 213
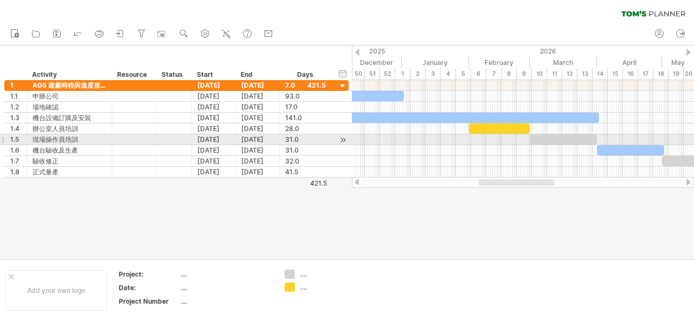
click at [568, 137] on div at bounding box center [562, 139] width 67 height 10
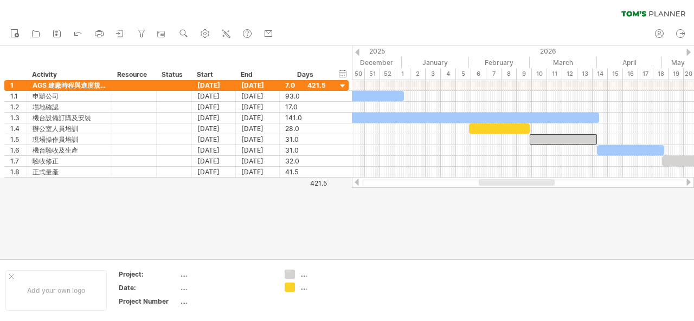
click at [587, 212] on div at bounding box center [347, 152] width 694 height 213
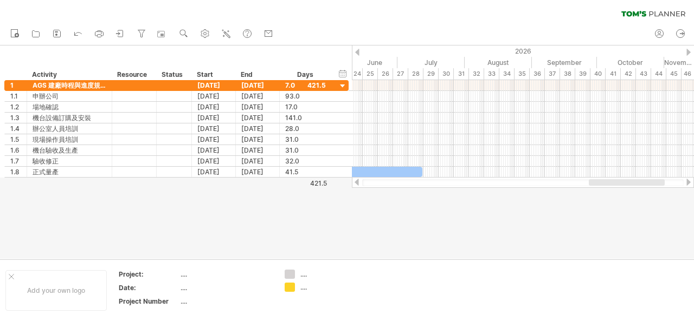
drag, startPoint x: 530, startPoint y: 185, endPoint x: 640, endPoint y: 190, distance: 110.1
click at [640, 190] on div "Trying to reach [DOMAIN_NAME] Connected again... 0% clear filter new 1" at bounding box center [347, 160] width 694 height 321
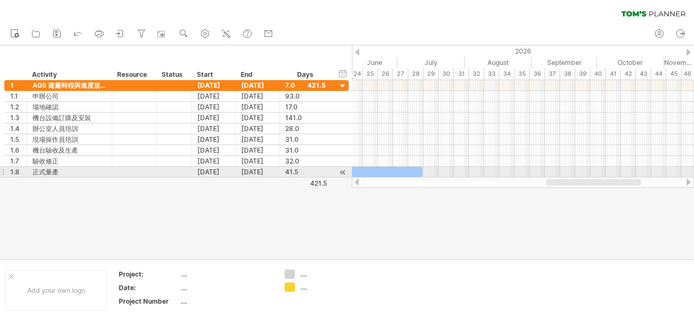
click at [405, 170] on div at bounding box center [377, 172] width 90 height 10
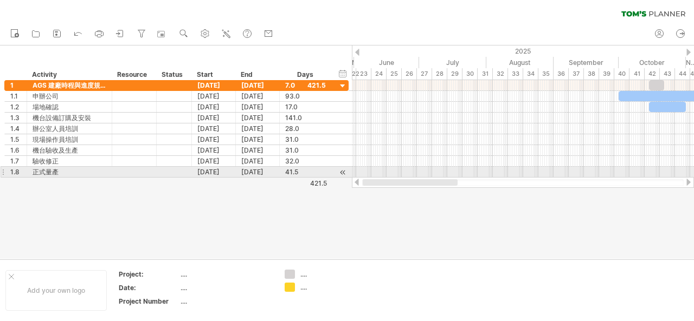
drag, startPoint x: 588, startPoint y: 180, endPoint x: 396, endPoint y: 164, distance: 193.6
click at [397, 165] on div "Trying to reach [DOMAIN_NAME] Connected again... 0% clear filter new 1" at bounding box center [347, 160] width 694 height 321
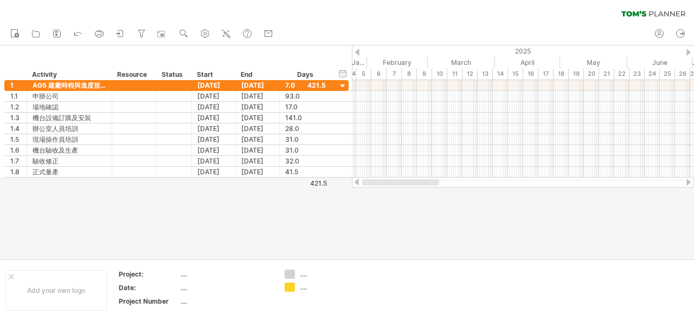
drag, startPoint x: 463, startPoint y: 184, endPoint x: 361, endPoint y: 180, distance: 101.4
click at [361, 180] on div at bounding box center [523, 182] width 342 height 11
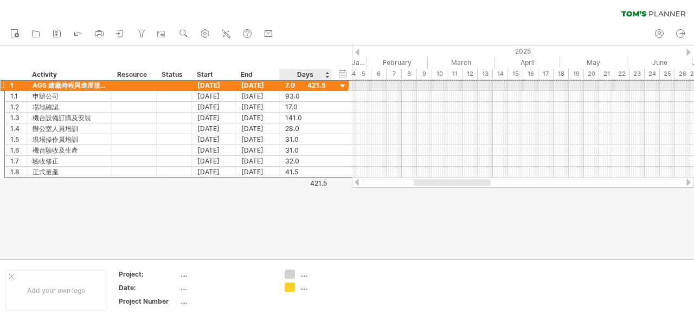
click at [290, 85] on div "7.0" at bounding box center [305, 85] width 41 height 10
click at [290, 85] on input "***" at bounding box center [295, 86] width 21 height 10
click at [345, 82] on div at bounding box center [343, 86] width 10 height 10
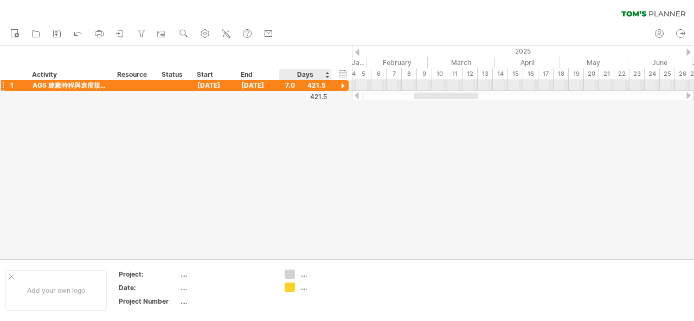
click at [345, 82] on div at bounding box center [343, 86] width 10 height 10
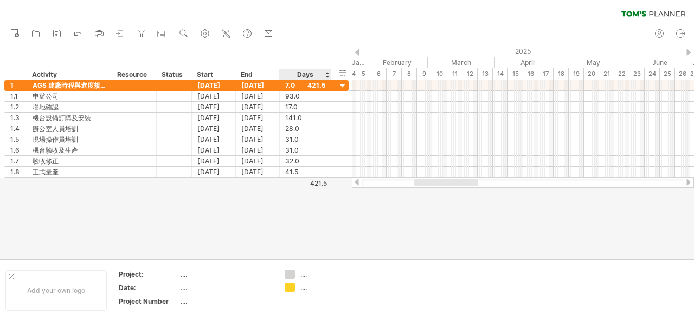
click at [324, 72] on div "Days" at bounding box center [304, 74] width 51 height 11
click at [325, 73] on div "Days" at bounding box center [304, 74] width 51 height 11
click at [322, 75] on div "Days" at bounding box center [304, 74] width 51 height 11
click at [313, 75] on div "Days" at bounding box center [304, 74] width 51 height 11
click at [341, 85] on div at bounding box center [343, 86] width 10 height 10
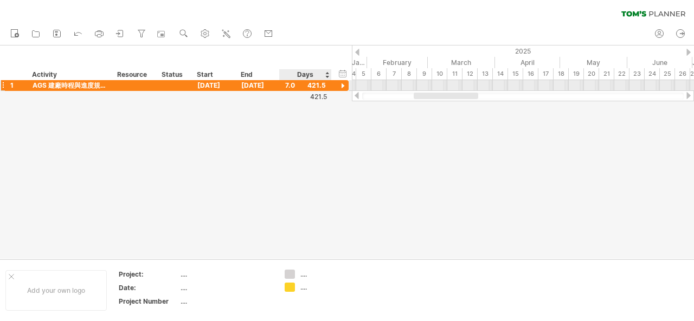
click at [341, 85] on div at bounding box center [343, 86] width 10 height 10
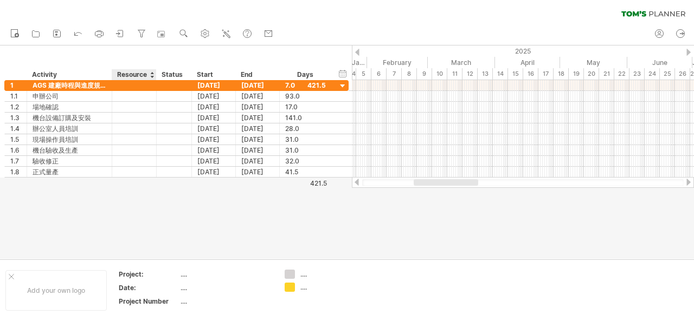
click at [138, 74] on div "Resource" at bounding box center [133, 74] width 33 height 11
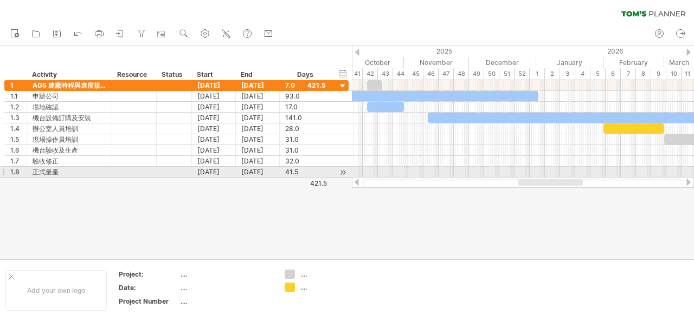
drag, startPoint x: 458, startPoint y: 180, endPoint x: 545, endPoint y: 178, distance: 86.7
click at [551, 179] on div at bounding box center [523, 182] width 342 height 11
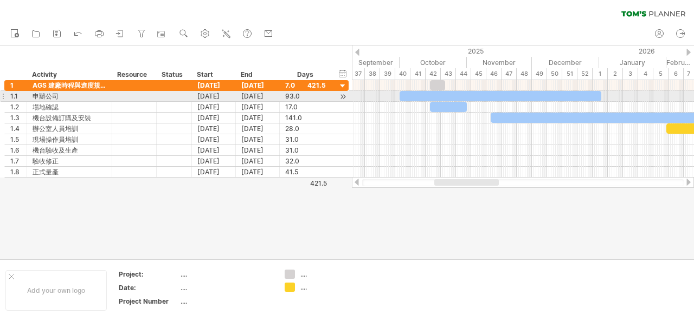
click at [452, 91] on div at bounding box center [500, 96] width 202 height 10
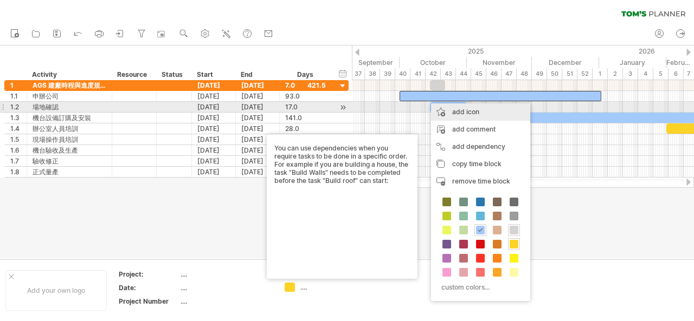
click at [473, 112] on div "add icon" at bounding box center [480, 111] width 99 height 17
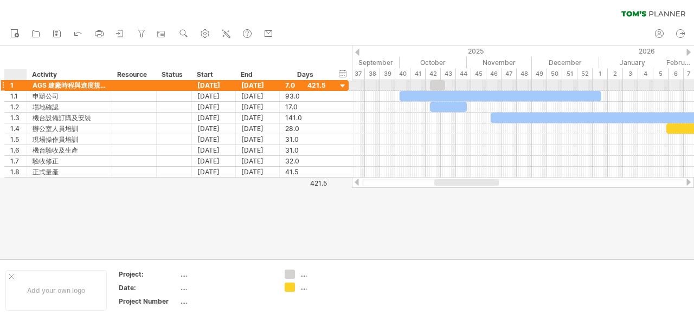
click at [12, 86] on div "1" at bounding box center [18, 85] width 16 height 10
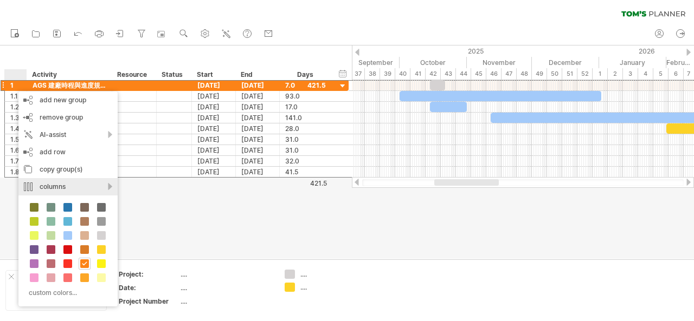
click at [109, 188] on div "columns" at bounding box center [67, 186] width 99 height 17
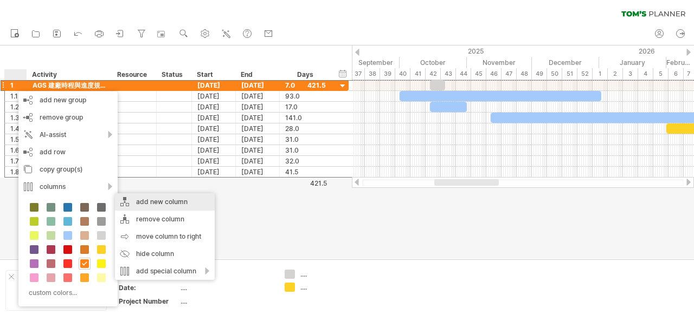
click at [148, 201] on div "add new column" at bounding box center [165, 201] width 100 height 17
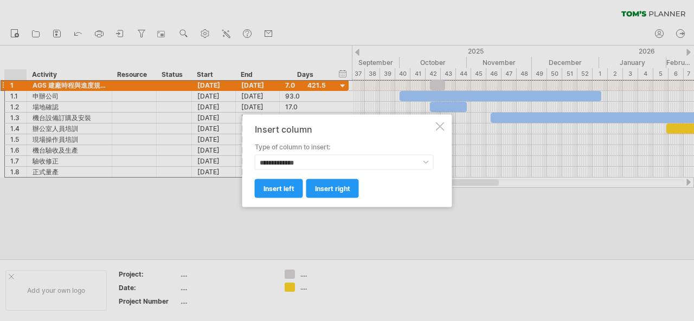
click at [439, 124] on div at bounding box center [440, 126] width 9 height 9
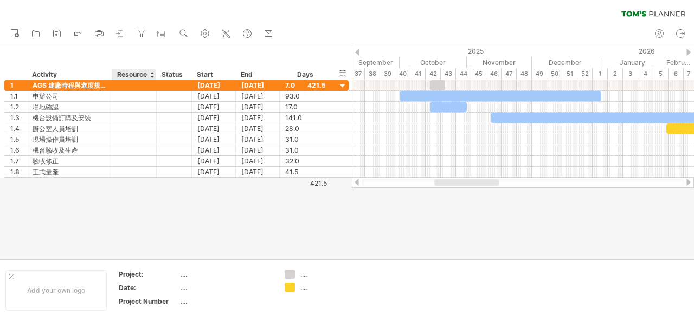
click at [153, 72] on div at bounding box center [152, 74] width 4 height 11
click at [148, 72] on div "Resource" at bounding box center [133, 74] width 33 height 11
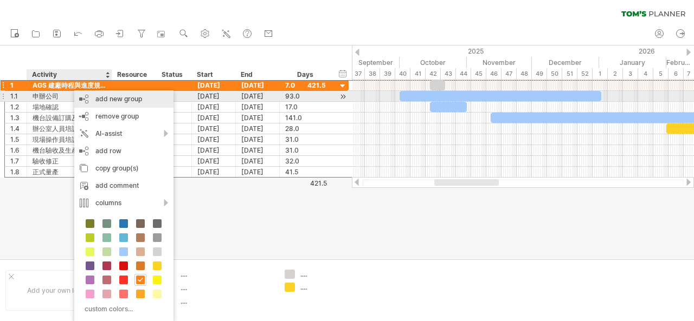
click at [113, 99] on div "add new group" at bounding box center [123, 98] width 99 height 17
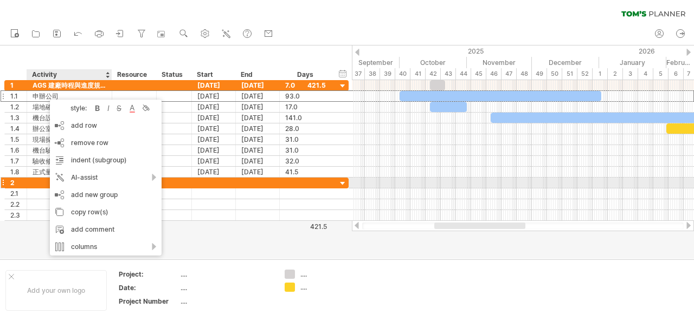
click at [31, 180] on div at bounding box center [69, 183] width 85 height 10
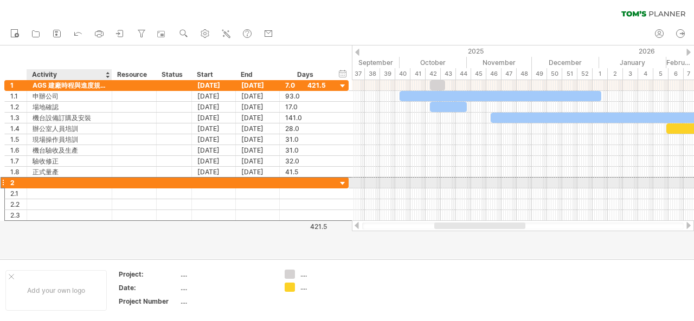
click at [31, 180] on div at bounding box center [69, 183] width 85 height 10
click at [64, 180] on div at bounding box center [70, 183] width 74 height 10
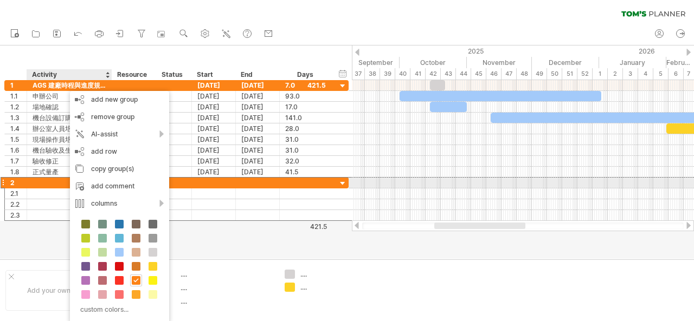
click at [60, 180] on div at bounding box center [70, 183] width 74 height 10
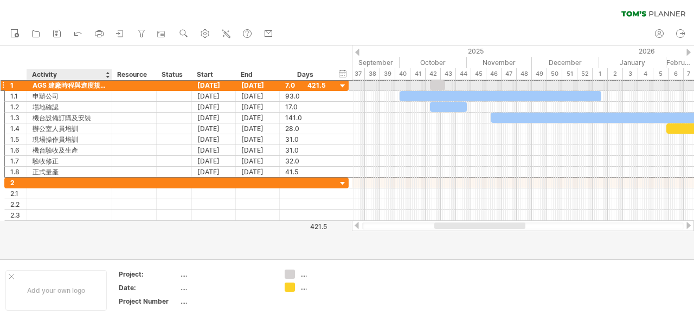
click at [77, 85] on div "AGS 建廠時程與進度規劃" at bounding box center [70, 85] width 74 height 10
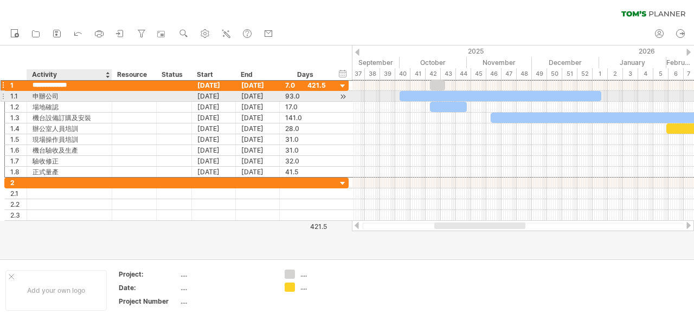
click at [95, 93] on div "申辦公司" at bounding box center [70, 96] width 74 height 10
type input "*"
type input "****"
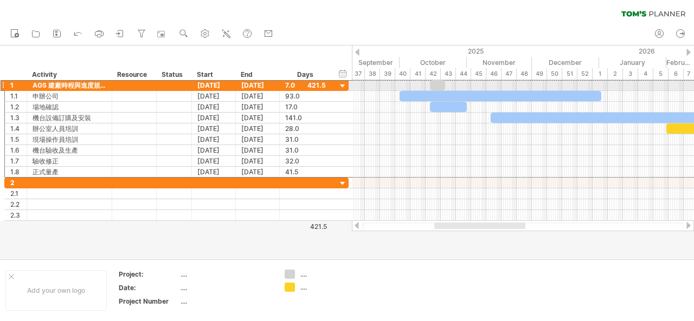
click at [3, 84] on div at bounding box center [3, 85] width 4 height 11
click at [1, 84] on div at bounding box center [3, 85] width 4 height 11
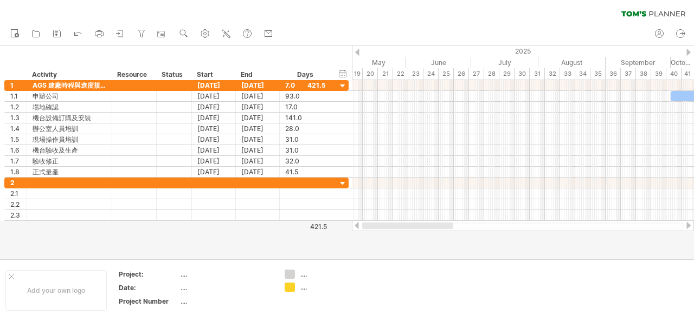
drag, startPoint x: 478, startPoint y: 224, endPoint x: 363, endPoint y: 231, distance: 115.1
click at [363, 231] on div "Trying to reach [DOMAIN_NAME] Connected again... 0% clear filter new 1" at bounding box center [347, 160] width 694 height 321
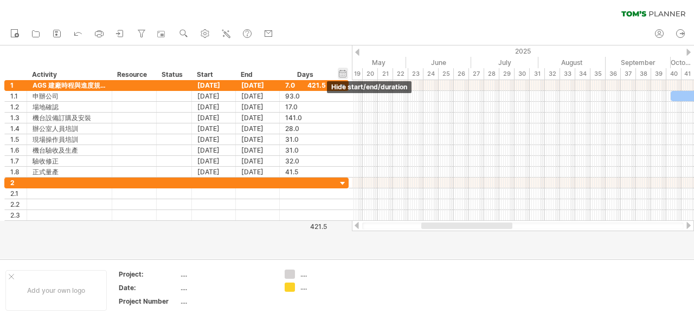
click at [342, 73] on div "hide start/end/duration show start/end/duration" at bounding box center [343, 73] width 10 height 11
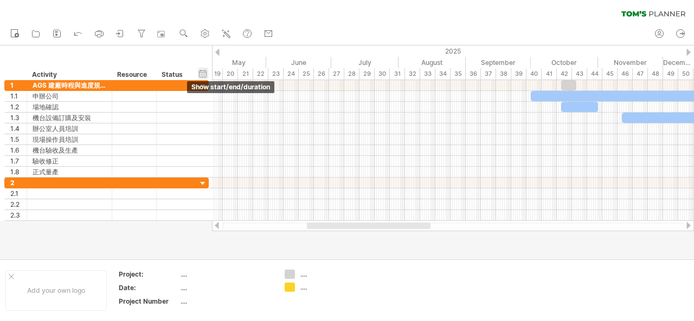
click at [201, 71] on div "hide start/end/duration show start/end/duration" at bounding box center [203, 73] width 10 height 11
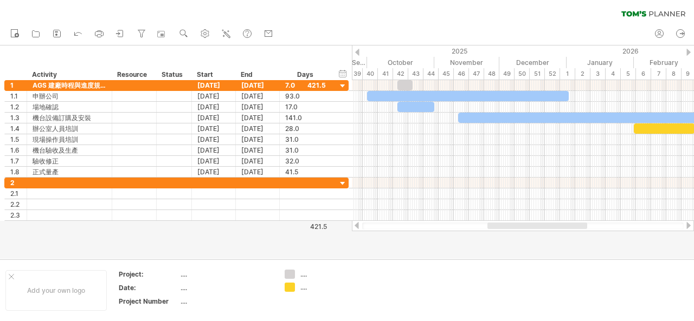
drag, startPoint x: 468, startPoint y: 224, endPoint x: 521, endPoint y: 224, distance: 52.6
click at [521, 224] on div at bounding box center [537, 226] width 100 height 7
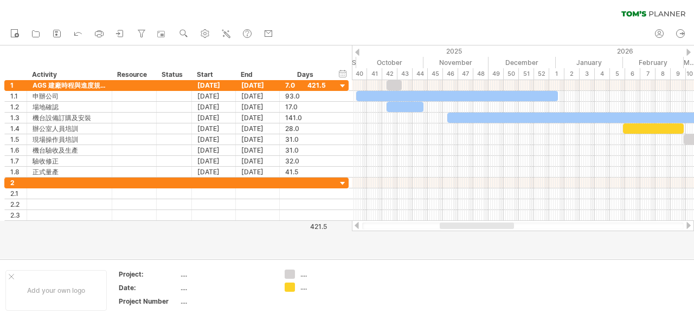
click at [499, 228] on div at bounding box center [476, 226] width 74 height 7
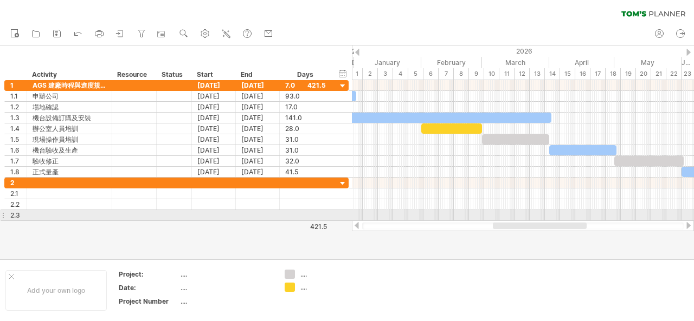
drag, startPoint x: 480, startPoint y: 228, endPoint x: 536, endPoint y: 219, distance: 56.6
click at [536, 219] on div "Trying to reach [DOMAIN_NAME] Connected again... 0% clear filter new 1" at bounding box center [347, 160] width 694 height 321
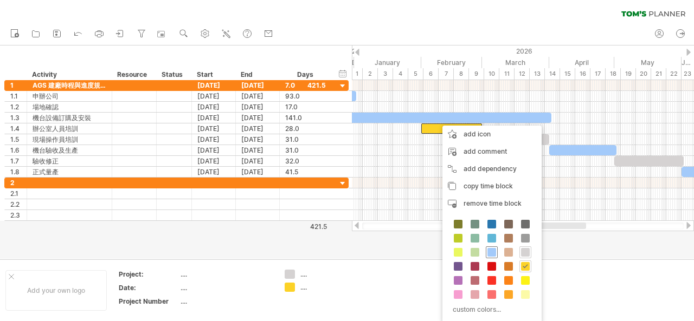
click at [488, 248] on span at bounding box center [491, 252] width 9 height 9
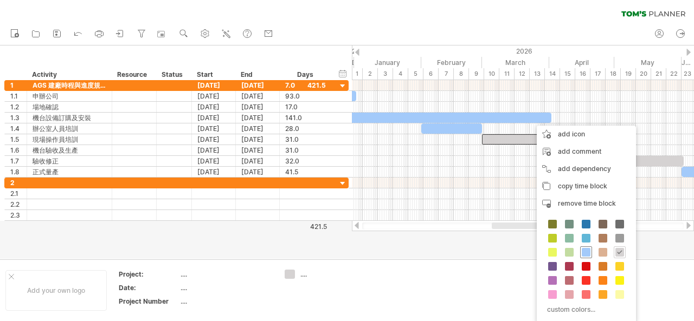
click at [589, 253] on div at bounding box center [586, 253] width 12 height 12
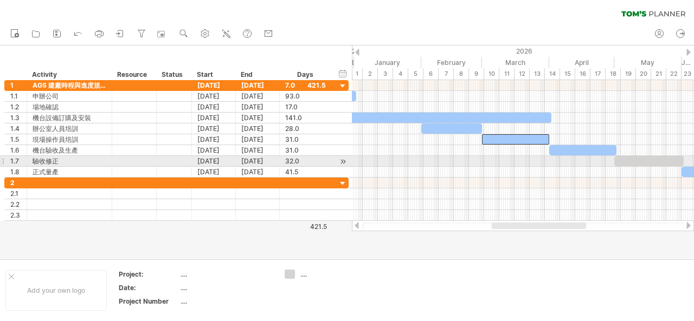
click at [640, 157] on div at bounding box center [648, 161] width 69 height 10
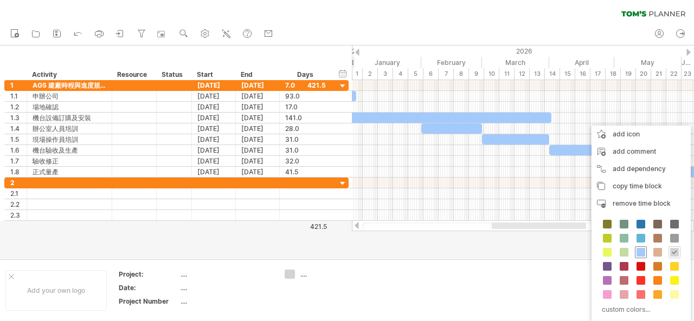
click at [639, 250] on span at bounding box center [640, 252] width 9 height 9
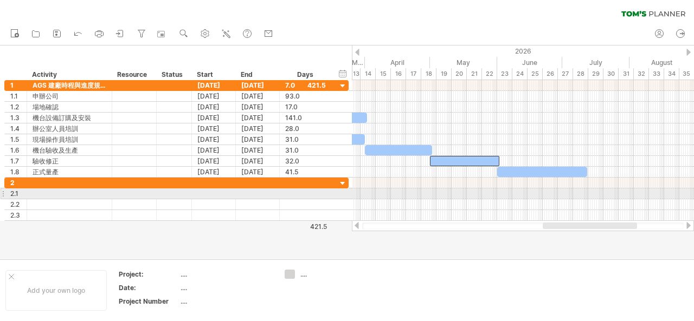
drag, startPoint x: 571, startPoint y: 228, endPoint x: 622, endPoint y: 193, distance: 61.9
click at [622, 193] on div "Trying to reach [DOMAIN_NAME] Connected again... 0% clear filter new 1" at bounding box center [347, 160] width 694 height 321
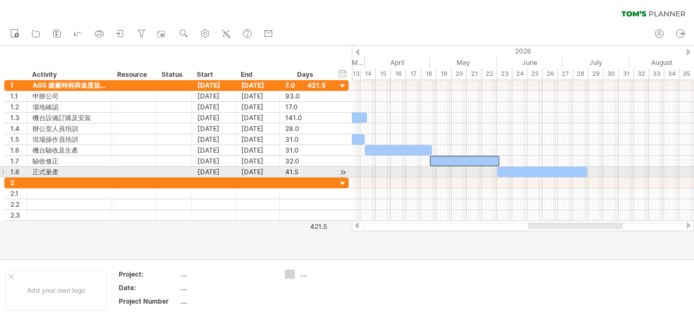
click at [527, 170] on div at bounding box center [542, 172] width 90 height 10
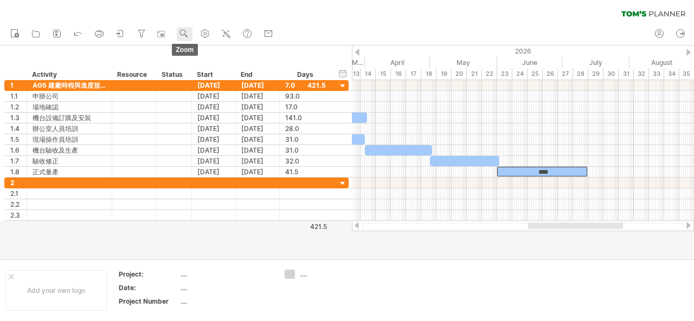
click at [183, 34] on use at bounding box center [183, 33] width 11 height 11
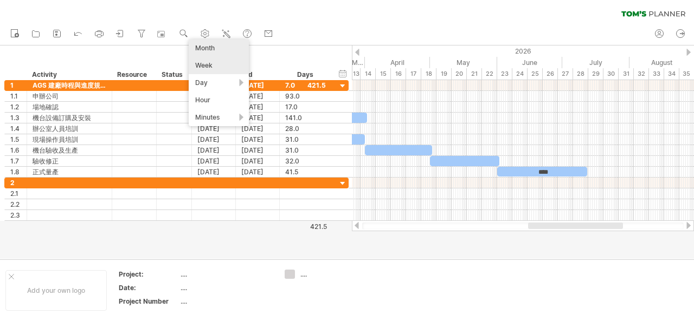
click at [213, 48] on div "Month" at bounding box center [219, 48] width 60 height 17
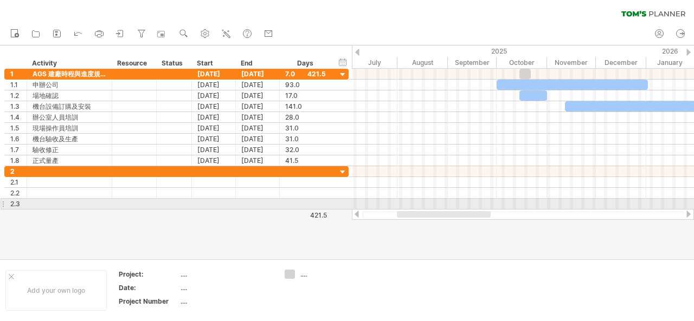
drag, startPoint x: 574, startPoint y: 216, endPoint x: 456, endPoint y: 203, distance: 118.8
click at [456, 203] on div "Trying to reach [DOMAIN_NAME] Connected again... 0% clear filter new 1" at bounding box center [347, 160] width 694 height 321
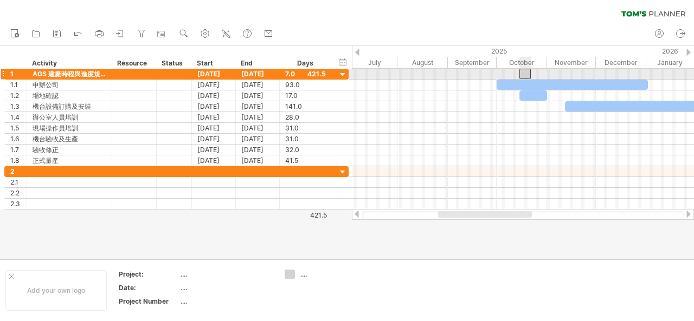
click at [521, 73] on div at bounding box center [524, 74] width 11 height 10
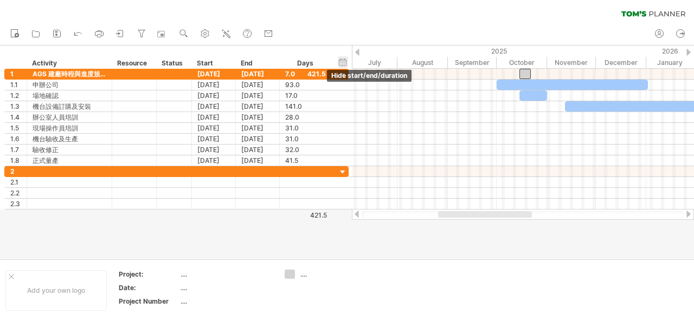
click at [346, 60] on div "hide start/end/duration show start/end/duration" at bounding box center [343, 61] width 10 height 11
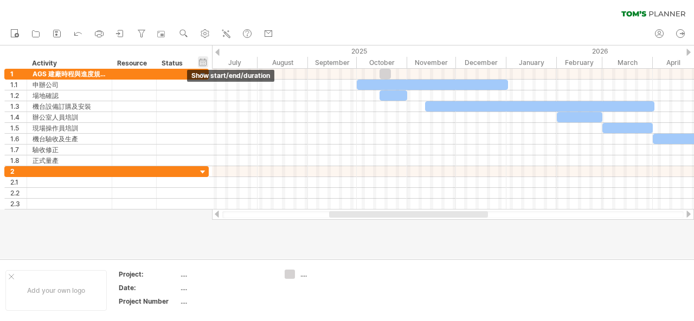
click at [205, 61] on div "hide start/end/duration show start/end/duration" at bounding box center [203, 61] width 10 height 11
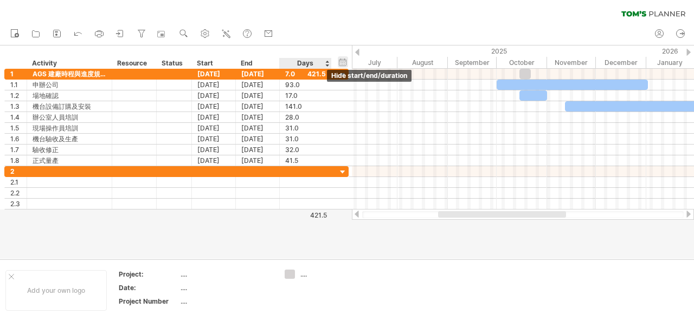
click at [342, 61] on div "hide start/end/duration show start/end/duration" at bounding box center [343, 61] width 10 height 11
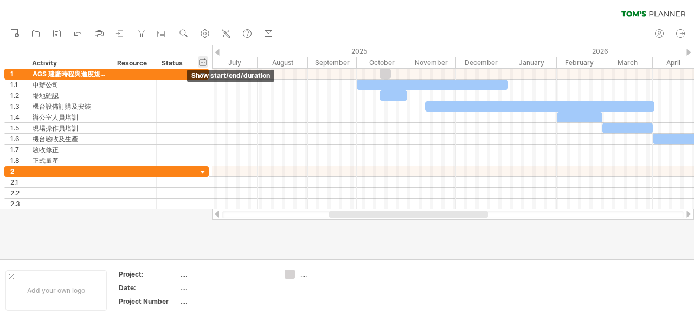
click at [202, 63] on div "hide start/end/duration show start/end/duration" at bounding box center [203, 61] width 10 height 11
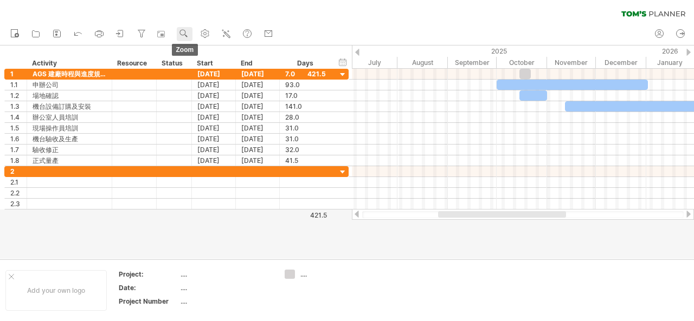
click at [185, 31] on use at bounding box center [183, 33] width 11 height 11
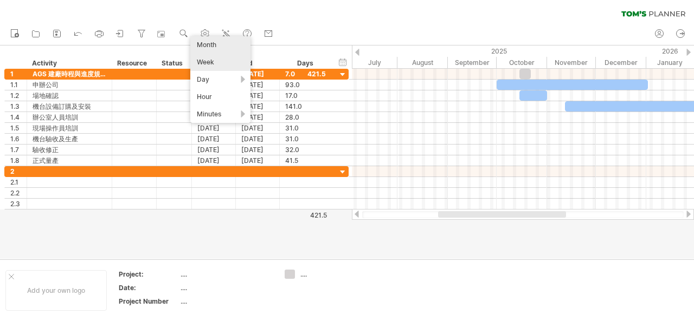
click at [227, 63] on div "Week" at bounding box center [220, 62] width 60 height 17
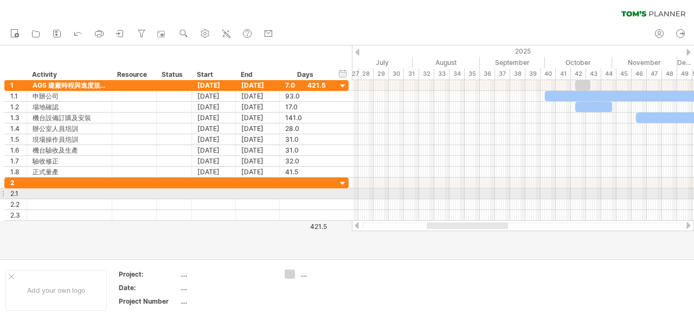
drag, startPoint x: 487, startPoint y: 226, endPoint x: 487, endPoint y: 199, distance: 27.6
click at [487, 199] on div "Trying to reach [DOMAIN_NAME] Connected again... 0% clear filter new 1" at bounding box center [347, 160] width 694 height 321
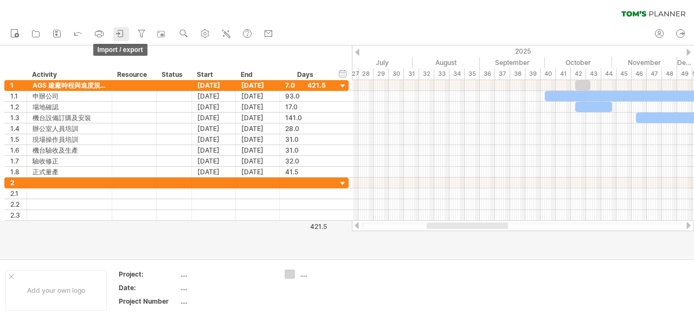
click at [118, 32] on icon at bounding box center [120, 33] width 11 height 11
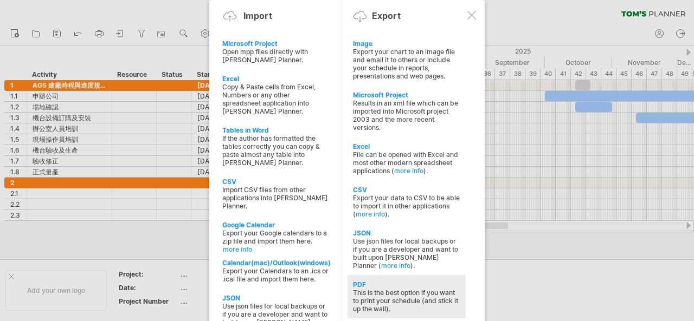
click at [394, 289] on div "This is the best option if you want to print your schedule (and stick it up the…" at bounding box center [406, 301] width 107 height 24
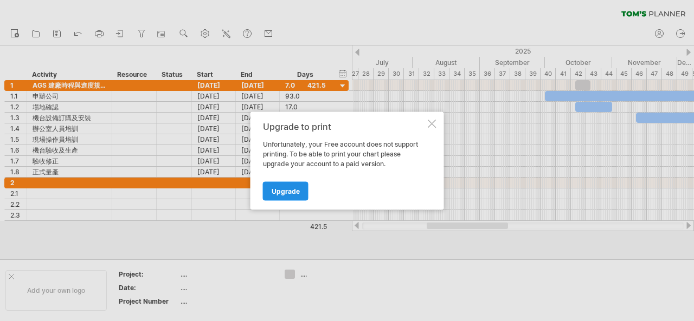
click at [289, 190] on span "Upgrade" at bounding box center [285, 191] width 28 height 8
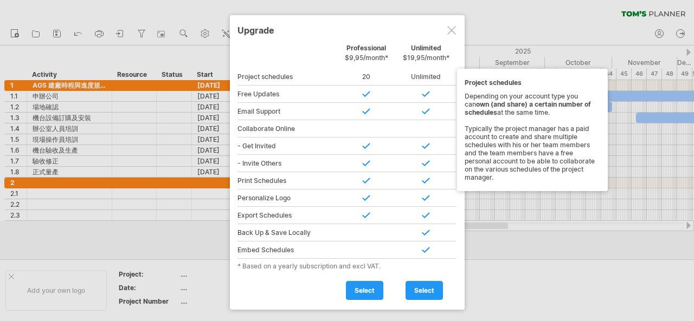
click at [370, 48] on div "Professional $9,95/month*" at bounding box center [366, 55] width 60 height 23
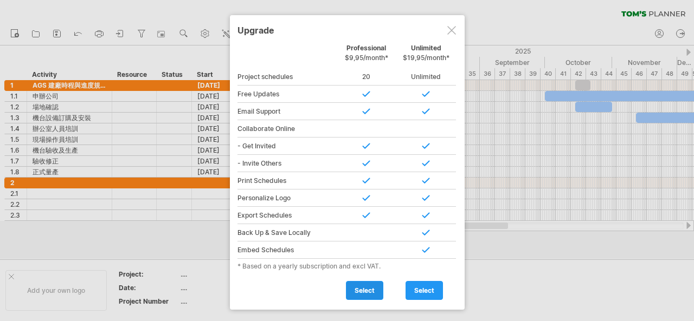
click at [367, 289] on span "select" at bounding box center [364, 291] width 20 height 8
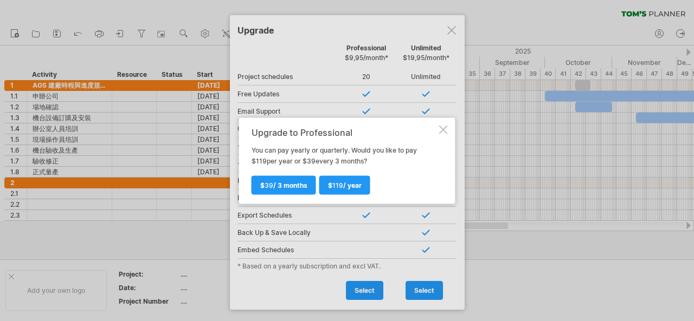
click at [445, 126] on div at bounding box center [443, 129] width 9 height 9
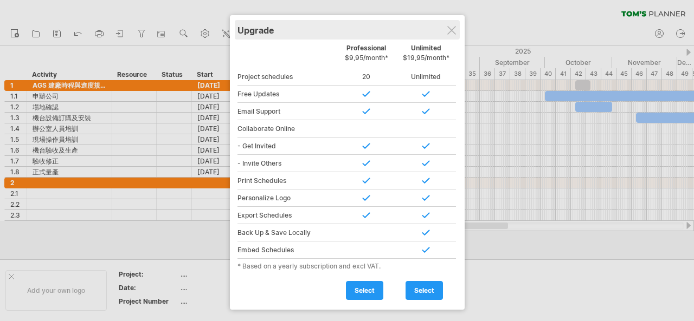
click at [451, 35] on div "Upgrade" at bounding box center [346, 30] width 219 height 20
click at [455, 35] on div "Upgrade" at bounding box center [346, 30] width 219 height 20
click at [457, 33] on div "Upgrade" at bounding box center [346, 30] width 219 height 20
click at [455, 29] on div "Upgrade" at bounding box center [345, 30] width 219 height 20
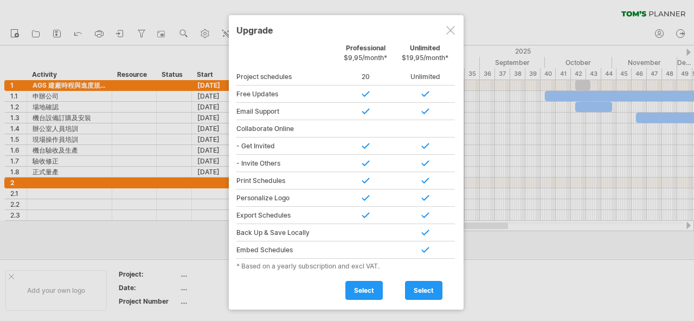
click at [512, 265] on div at bounding box center [347, 160] width 694 height 321
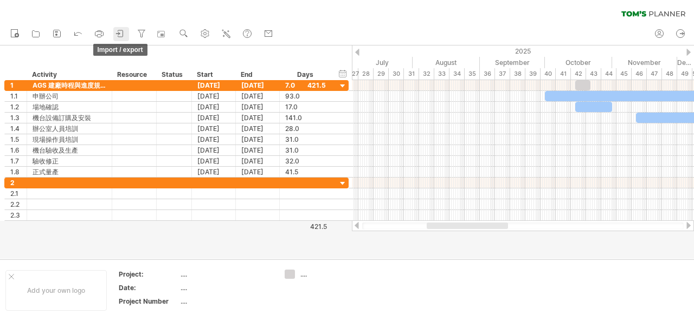
click at [117, 30] on icon at bounding box center [120, 33] width 11 height 11
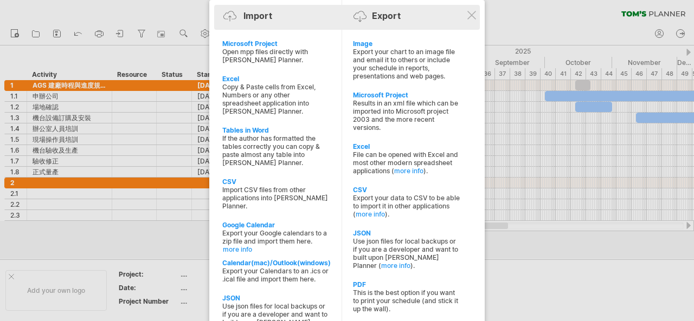
click at [396, 21] on div "Import Export" at bounding box center [347, 18] width 260 height 16
click at [387, 21] on div "Import Export" at bounding box center [347, 18] width 260 height 16
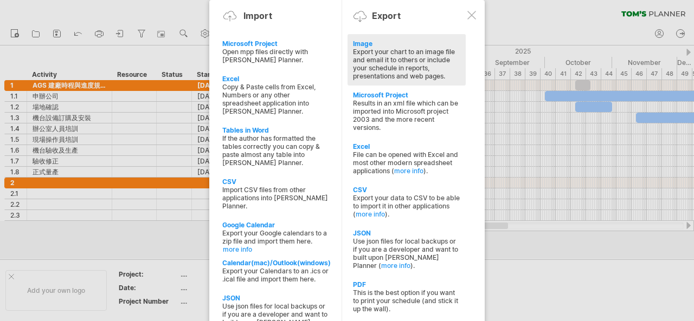
click at [410, 63] on div "Export your chart to an image file and email it to others or include your sched…" at bounding box center [406, 64] width 107 height 33
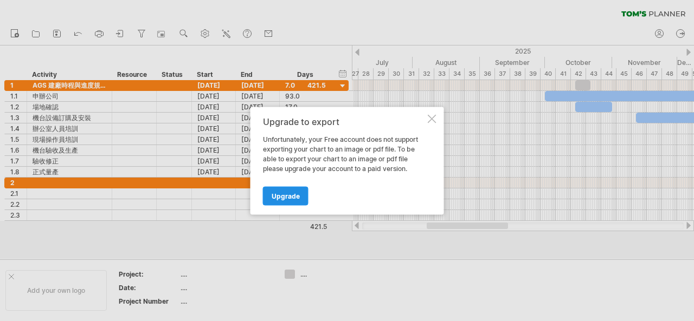
click at [289, 195] on span "Upgrade" at bounding box center [285, 196] width 28 height 8
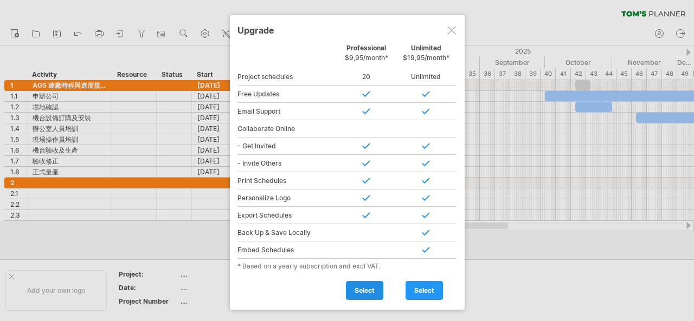
click at [364, 292] on link "select" at bounding box center [364, 290] width 37 height 19
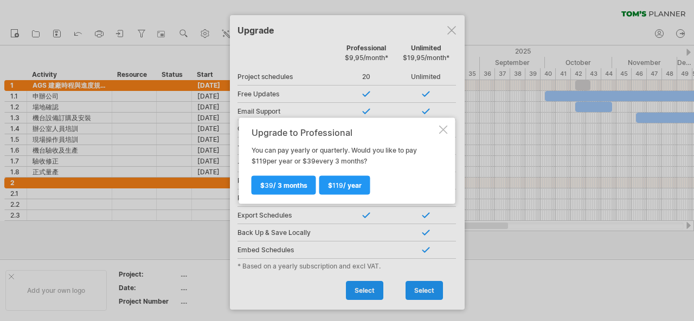
click at [446, 129] on div at bounding box center [443, 129] width 9 height 9
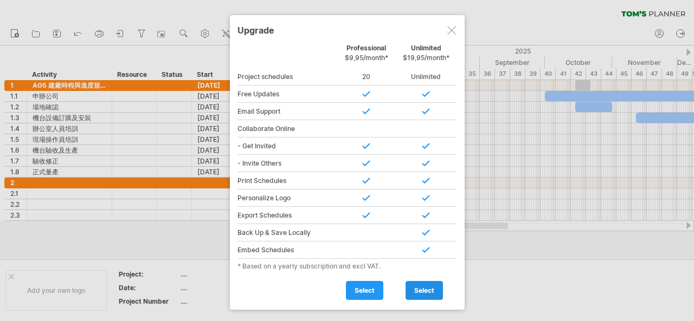
click at [419, 287] on span "select" at bounding box center [424, 291] width 20 height 8
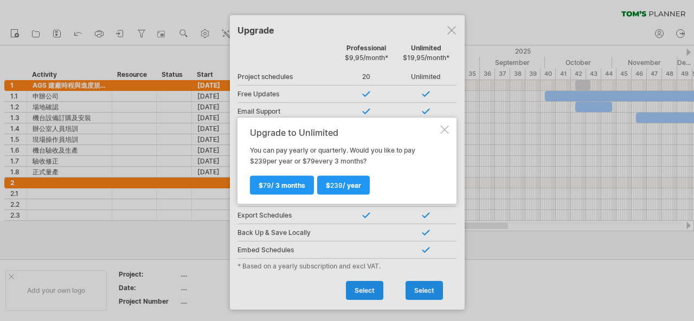
click at [449, 127] on div "Upgrade to Unlimited You can pay yearly or quarterly. Would you like to pay $ 2…" at bounding box center [346, 161] width 219 height 86
click at [443, 127] on div at bounding box center [444, 129] width 9 height 9
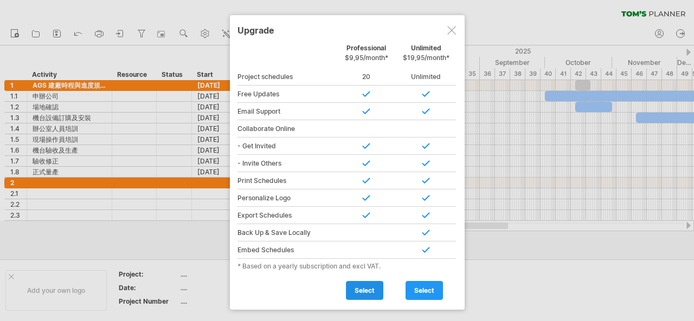
click at [360, 281] on link "select" at bounding box center [364, 290] width 37 height 19
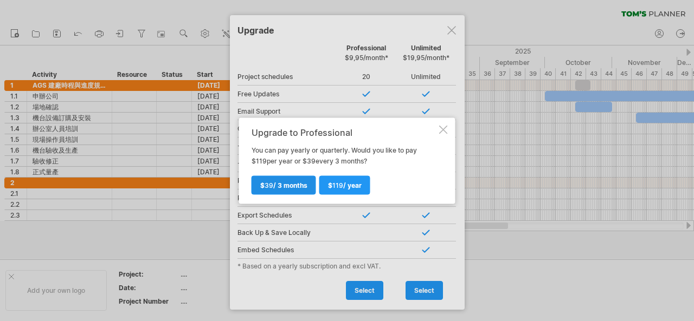
click at [287, 187] on span "$ 39 / 3 months" at bounding box center [283, 185] width 47 height 8
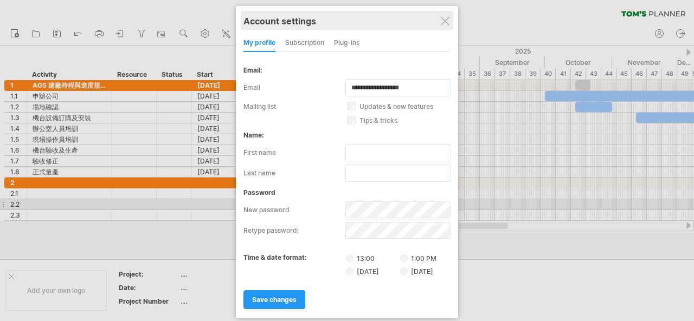
click at [437, 16] on div "Account settings" at bounding box center [346, 21] width 207 height 20
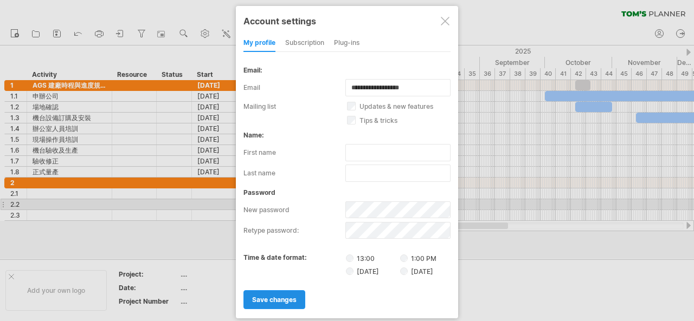
click at [271, 297] on span "save changes" at bounding box center [274, 300] width 44 height 8
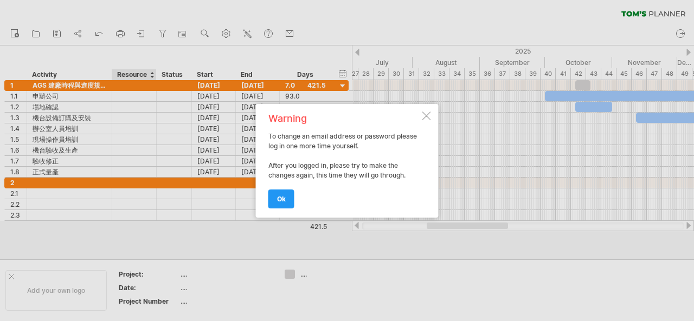
click at [428, 110] on div "Warning To change an email address or password please log in one more time your…" at bounding box center [347, 161] width 183 height 114
click at [428, 112] on div at bounding box center [426, 116] width 9 height 9
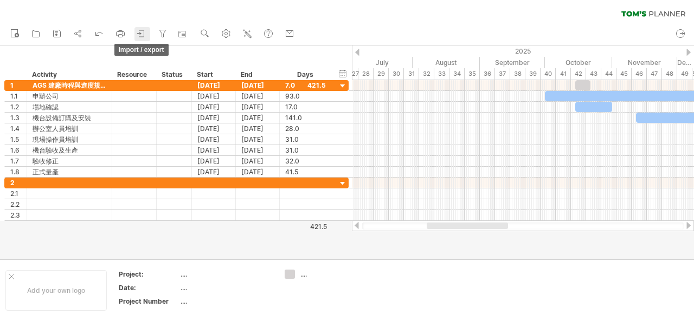
click at [142, 36] on icon at bounding box center [141, 33] width 11 height 11
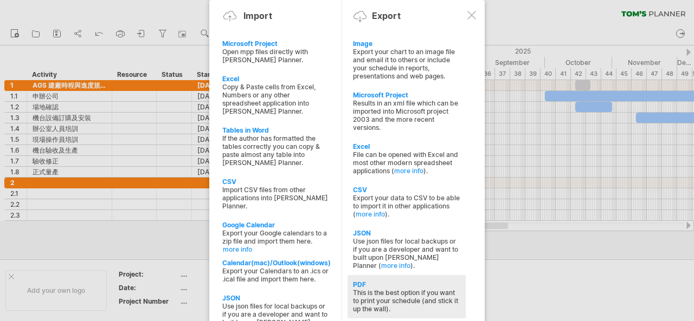
click at [391, 289] on div "This is the best option if you want to print your schedule (and stick it up the…" at bounding box center [406, 301] width 107 height 24
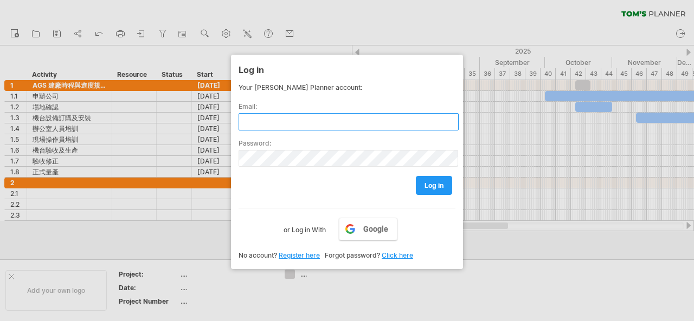
click at [286, 118] on input "text" at bounding box center [348, 121] width 220 height 17
type input "**********"
click at [371, 233] on link "Google" at bounding box center [368, 229] width 59 height 23
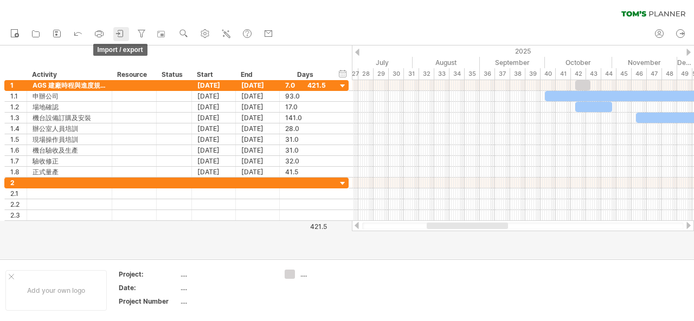
click at [119, 34] on icon at bounding box center [120, 33] width 11 height 11
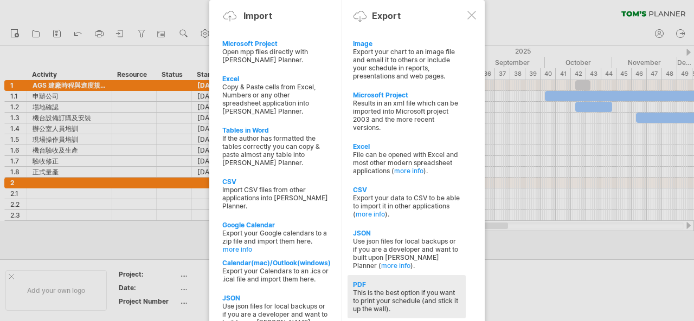
click at [406, 289] on div "This is the best option if you want to print your schedule (and stick it up the…" at bounding box center [406, 301] width 107 height 24
select select "**"
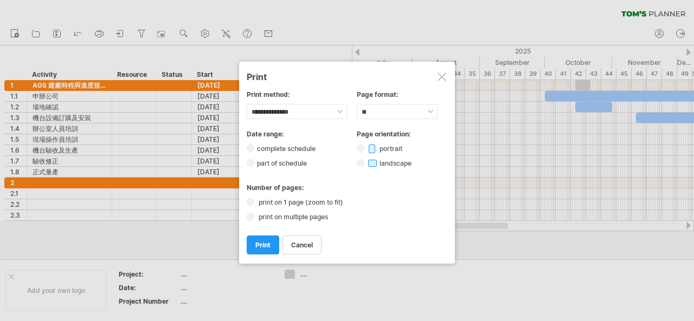
click at [282, 164] on label "part of schedule" at bounding box center [285, 163] width 62 height 8
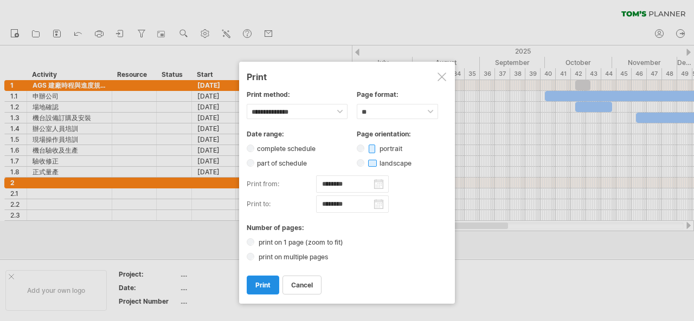
click at [264, 281] on span "print" at bounding box center [262, 285] width 15 height 8
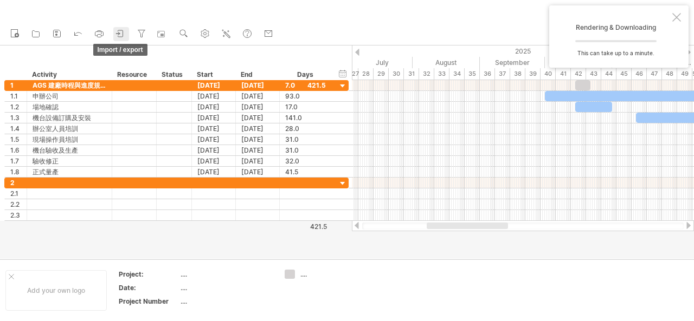
click at [126, 31] on link "import / export" at bounding box center [121, 34] width 16 height 14
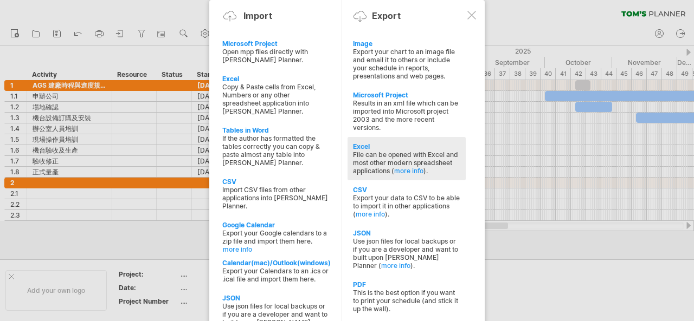
click at [435, 151] on div "File can be opened with Excel and most other modern spreadsheet applications ( …" at bounding box center [406, 163] width 107 height 24
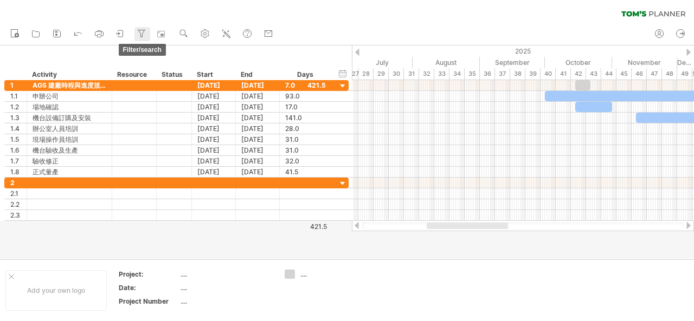
click at [137, 33] on icon at bounding box center [141, 33] width 11 height 11
type input "**********"
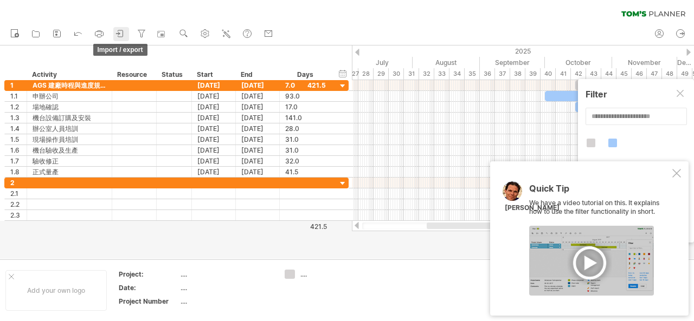
click at [119, 33] on icon at bounding box center [117, 33] width 3 height 3
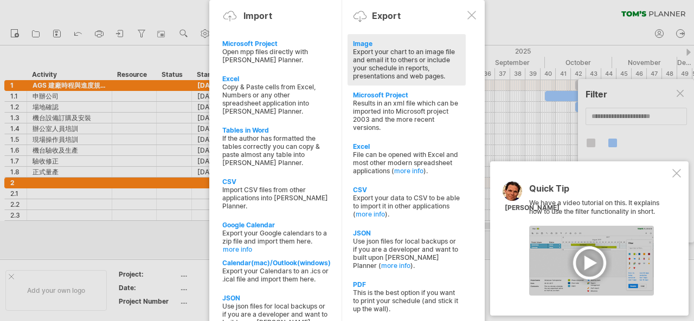
click at [399, 59] on div "Export your chart to an image file and email it to others or include your sched…" at bounding box center [406, 64] width 107 height 33
select select "*******"
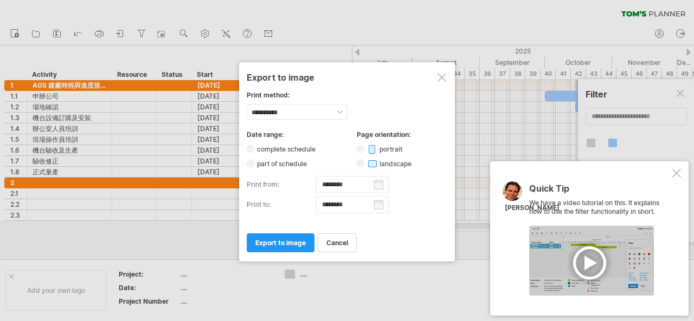
click at [300, 151] on div "**********" at bounding box center [347, 178] width 200 height 94
click at [270, 150] on label "complete schedule" at bounding box center [289, 149] width 70 height 8
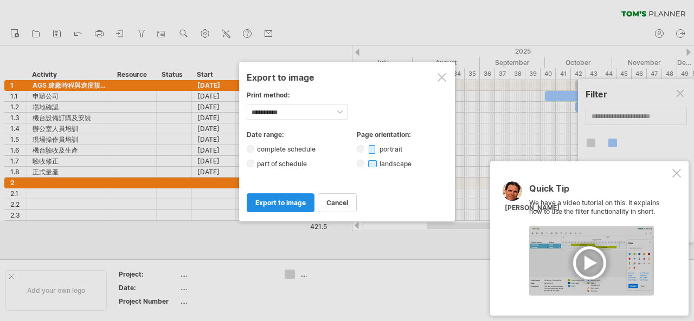
click at [287, 201] on span "export to image" at bounding box center [280, 203] width 50 height 8
